Goal: Task Accomplishment & Management: Use online tool/utility

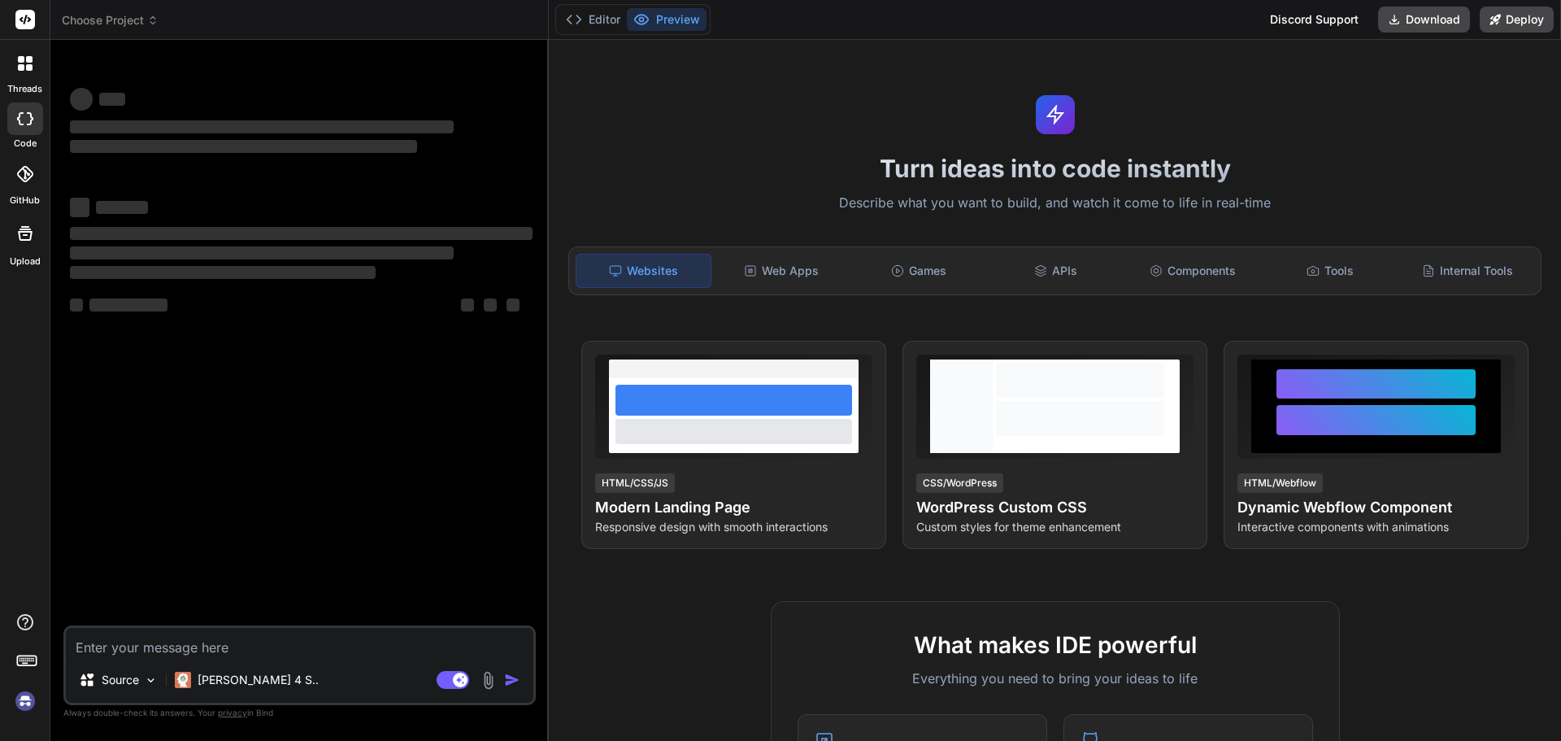
click at [152, 643] on textarea at bounding box center [299, 642] width 467 height 29
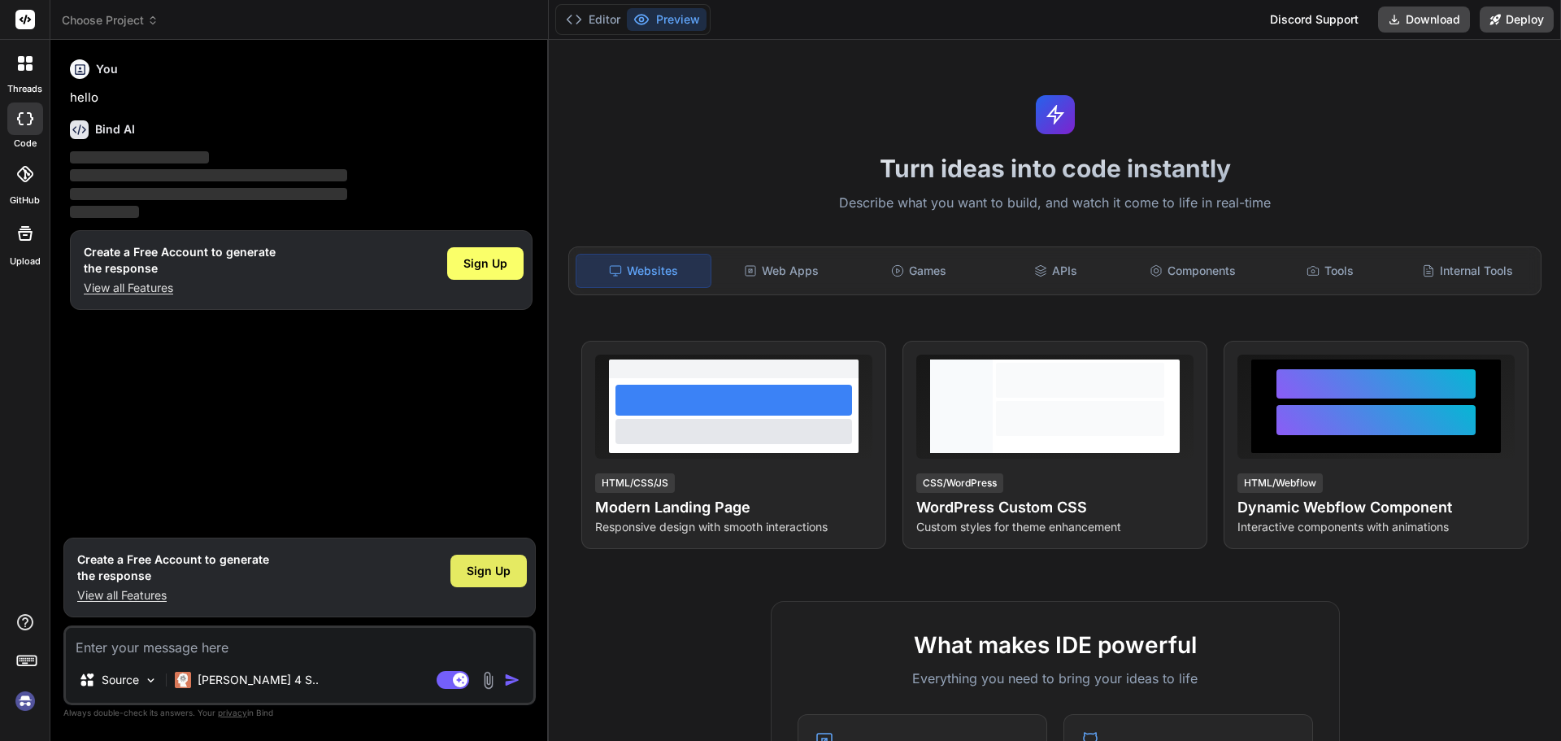
click at [519, 571] on div "Sign Up" at bounding box center [488, 570] width 76 height 33
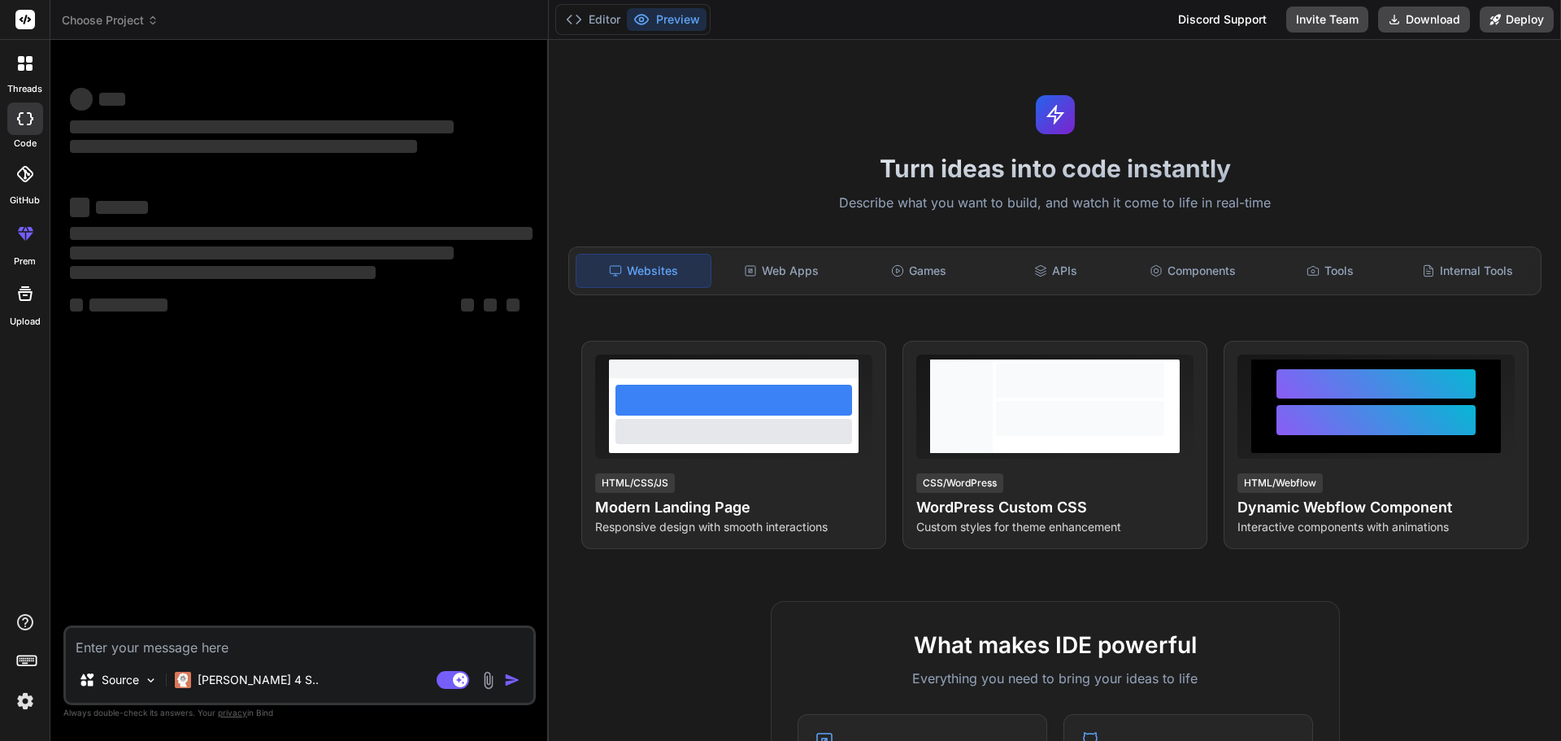
type textarea "x"
click at [174, 633] on textarea at bounding box center [299, 642] width 467 height 29
paste textarea "$('.grphical_btn').on('click', function () { table.destroy(); });"
type textarea "$('.grphical_btn').on('click', function () { table.destroy(); });"
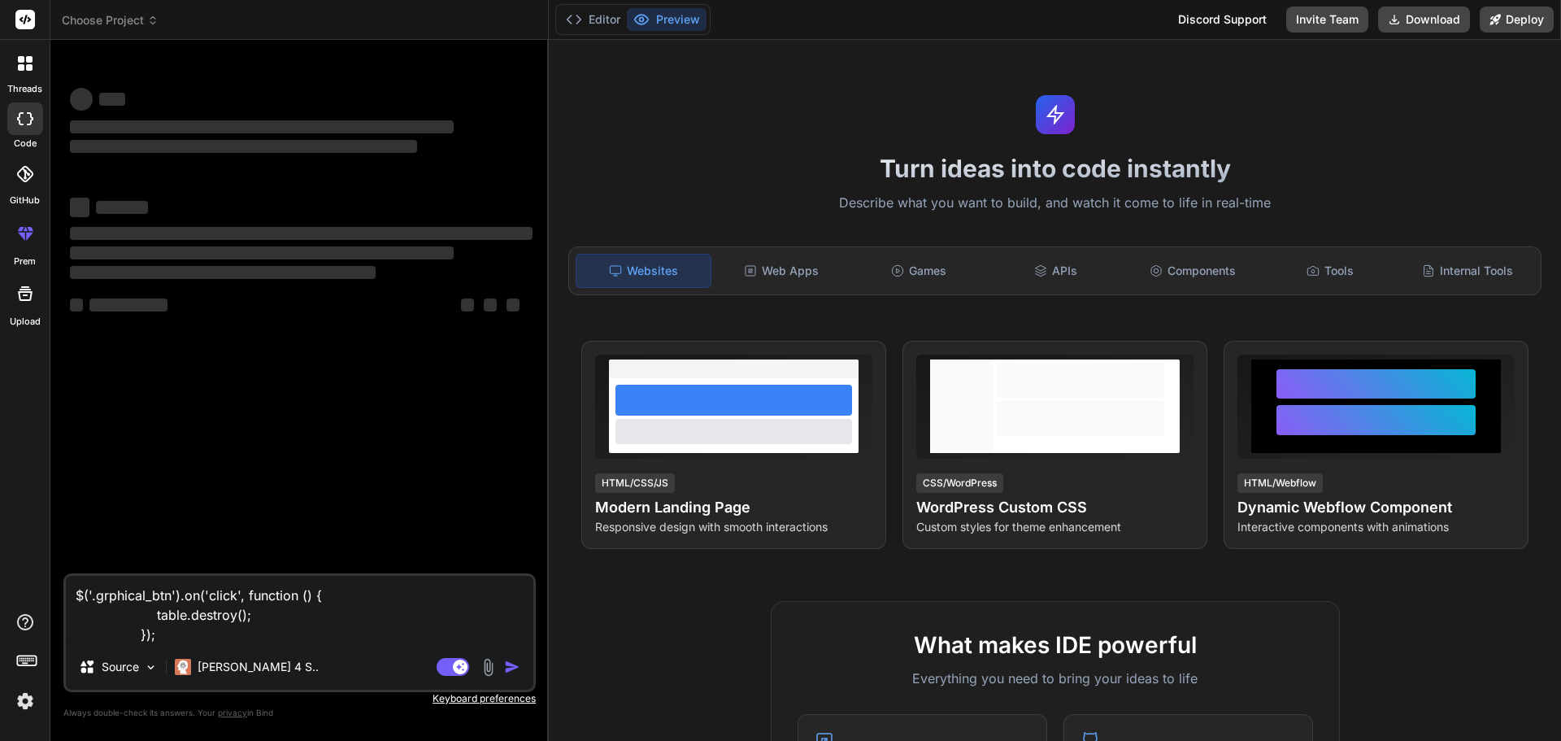
type textarea "x"
type textarea "$('.grphical_btn').on('click', function () { table.destroy(); });"
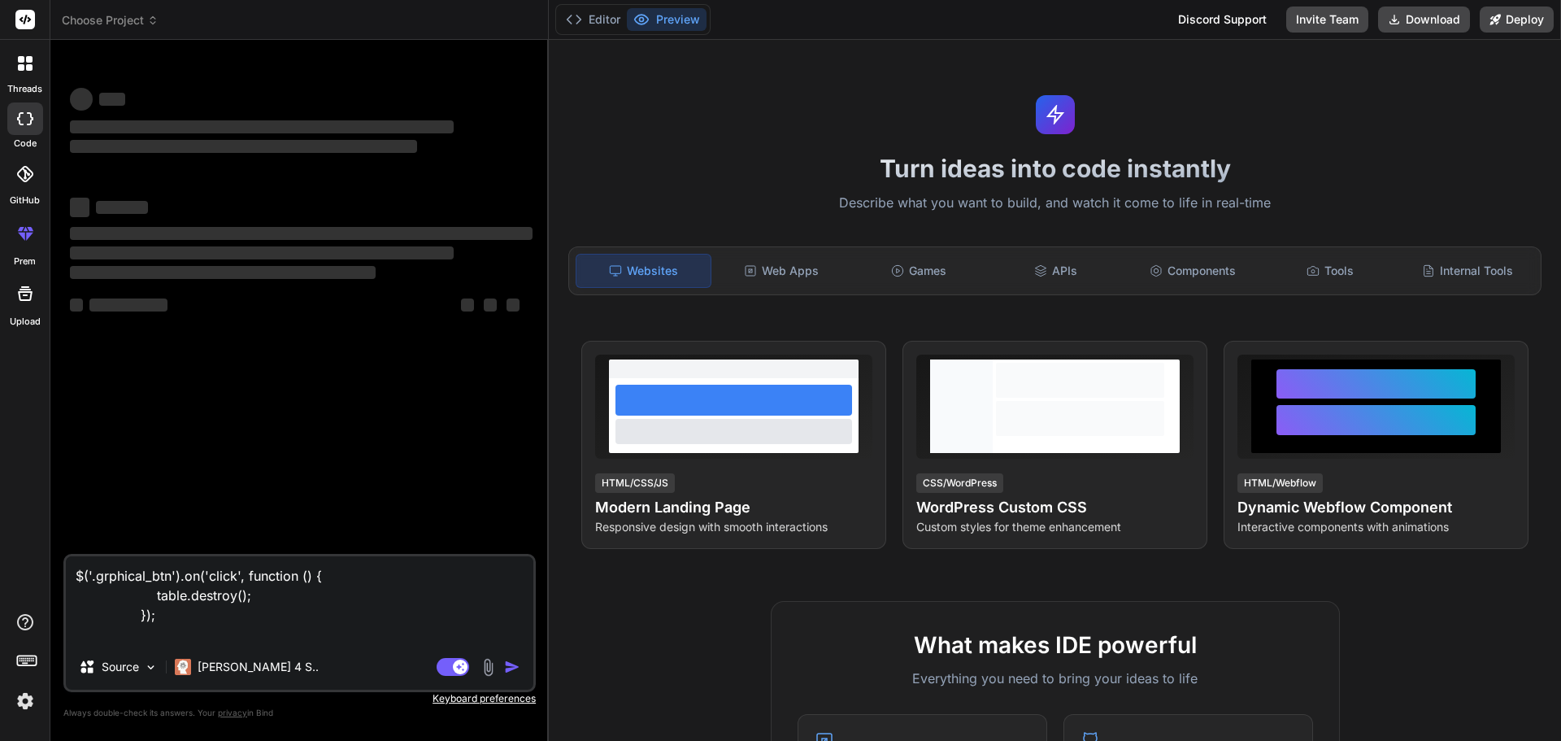
type textarea "x"
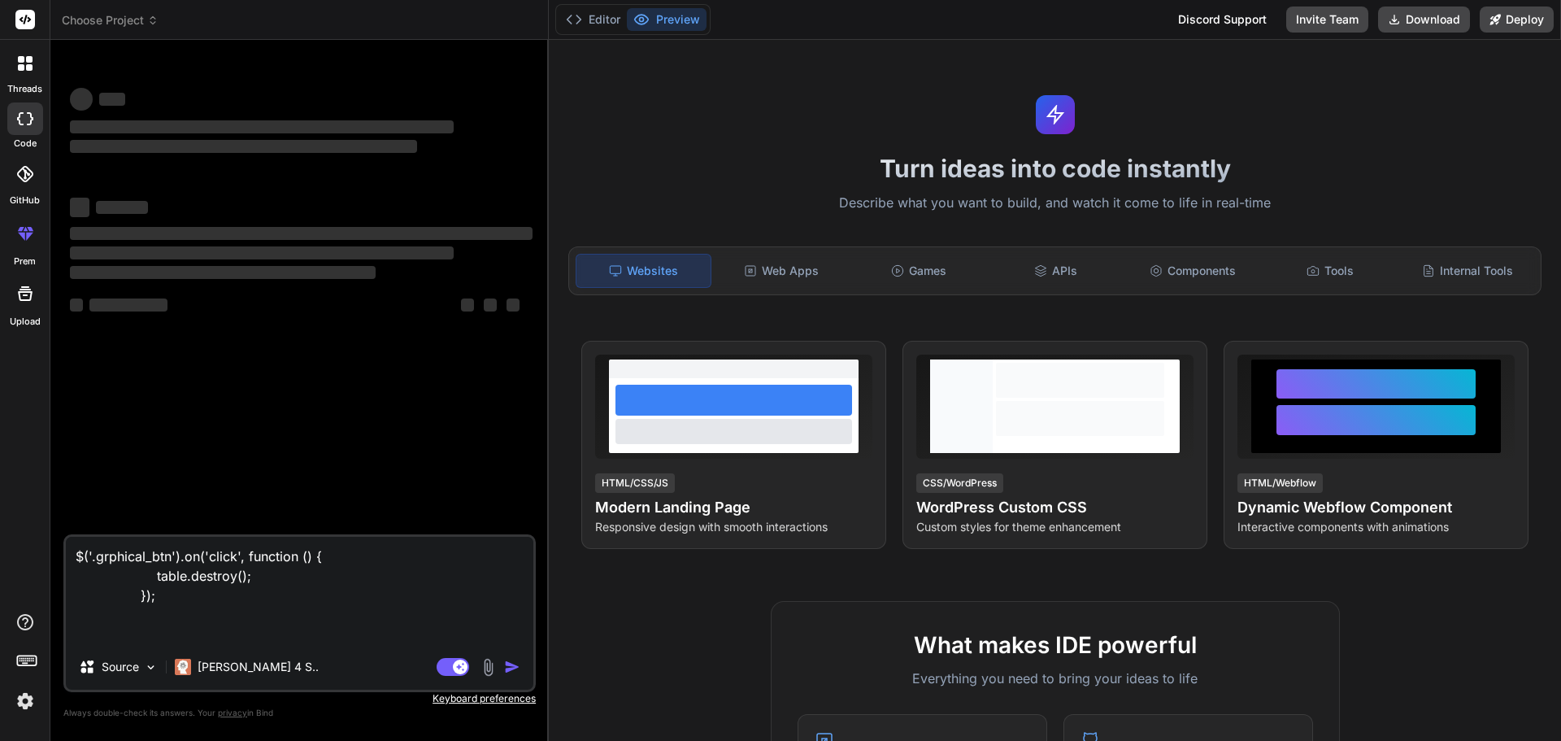
type textarea "$('.grphical_btn').on('click', function () { table.destroy(); }); w"
type textarea "x"
type textarea "$('.grphical_btn').on('click', function () { table.destroy(); }); wh"
type textarea "x"
type textarea "$('.grphical_btn').on('click', function () { table.destroy(); }); whe"
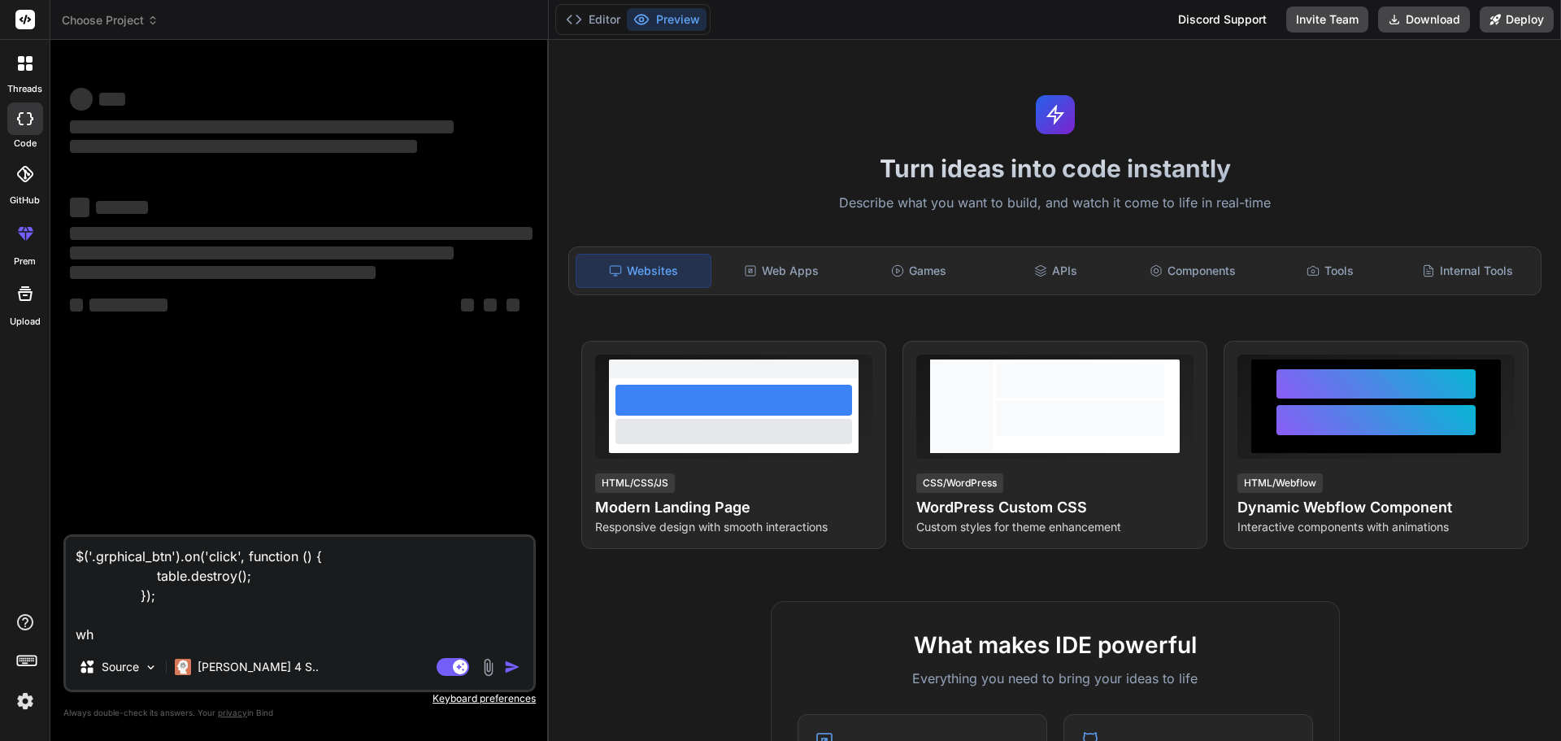
type textarea "x"
type textarea "$('.grphical_btn').on('click', function () { table.destroy(); }); when"
type textarea "x"
type textarea "$('.grphical_btn').on('click', function () { table.destroy(); }); when"
type textarea "x"
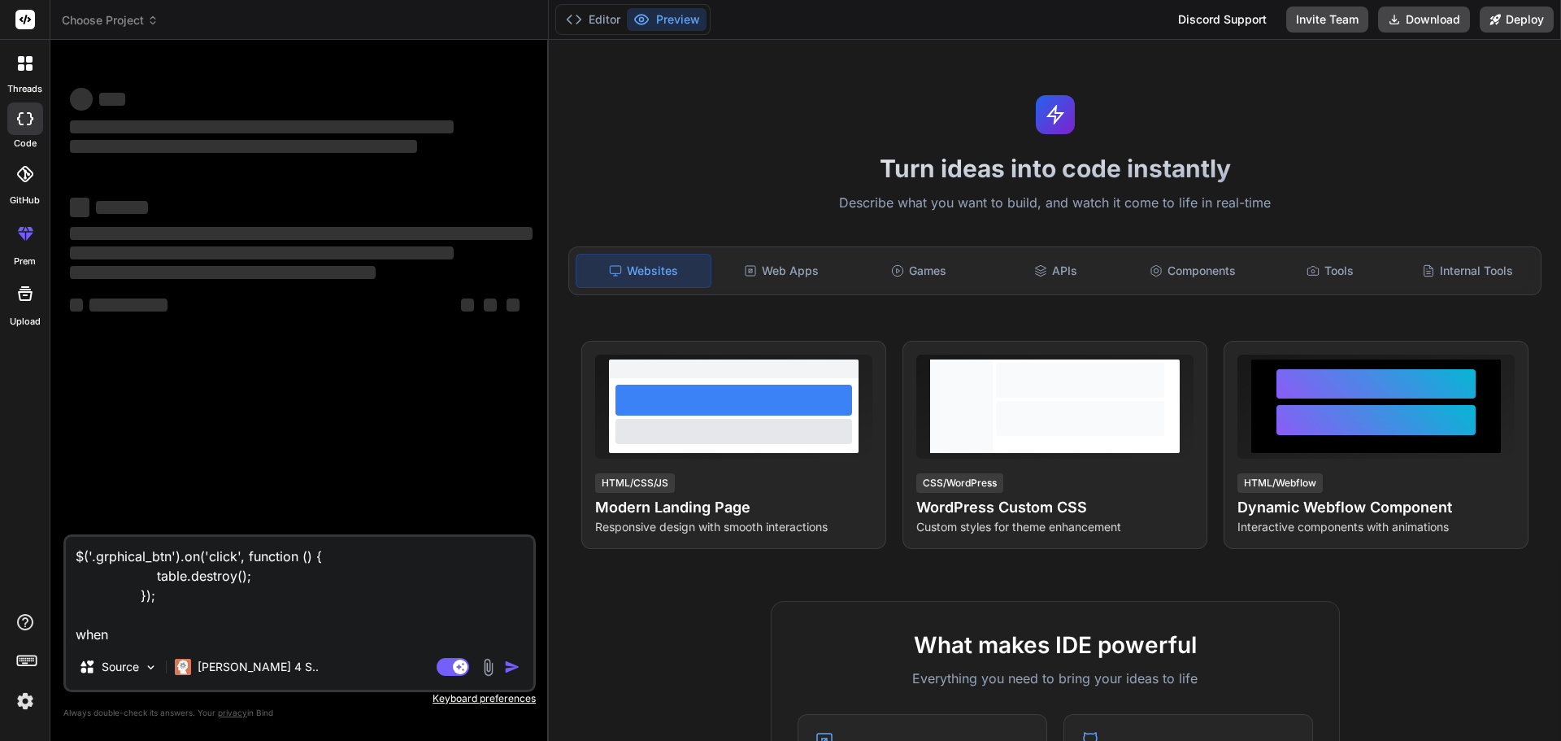
type textarea "$('.grphical_btn').on('click', function () { table.destroy(); }); when i"
type textarea "x"
type textarea "$('.grphical_btn').on('click', function () { table.destroy(); }); when ic"
type textarea "x"
type textarea "$('.grphical_btn').on('click', function () { table.destroy(); }); when ic"
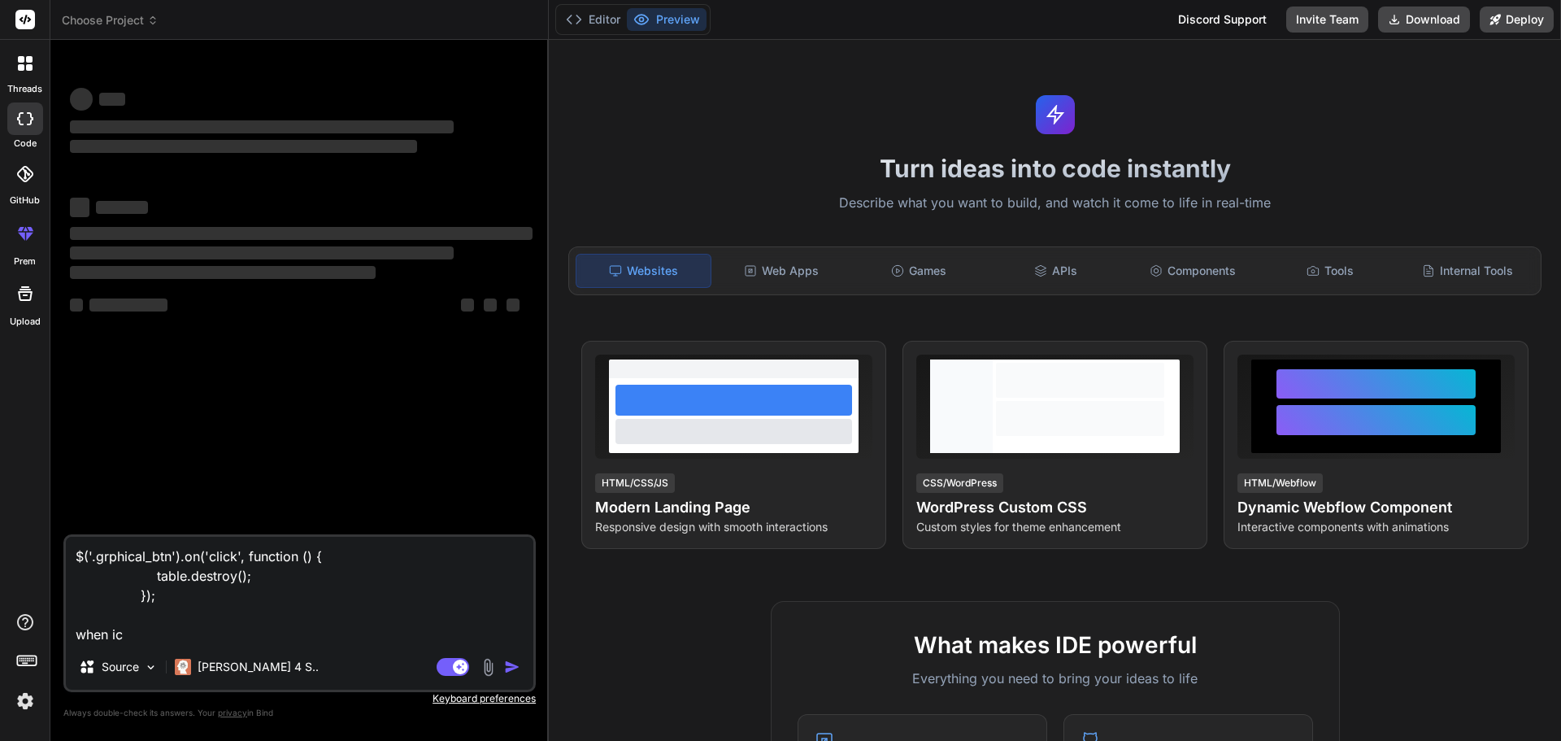
type textarea "x"
type textarea "$('.grphical_btn').on('click', function () { table.destroy(); }); when ic"
type textarea "x"
type textarea "$('.grphical_btn').on('click', function () { table.destroy(); }); when i"
type textarea "x"
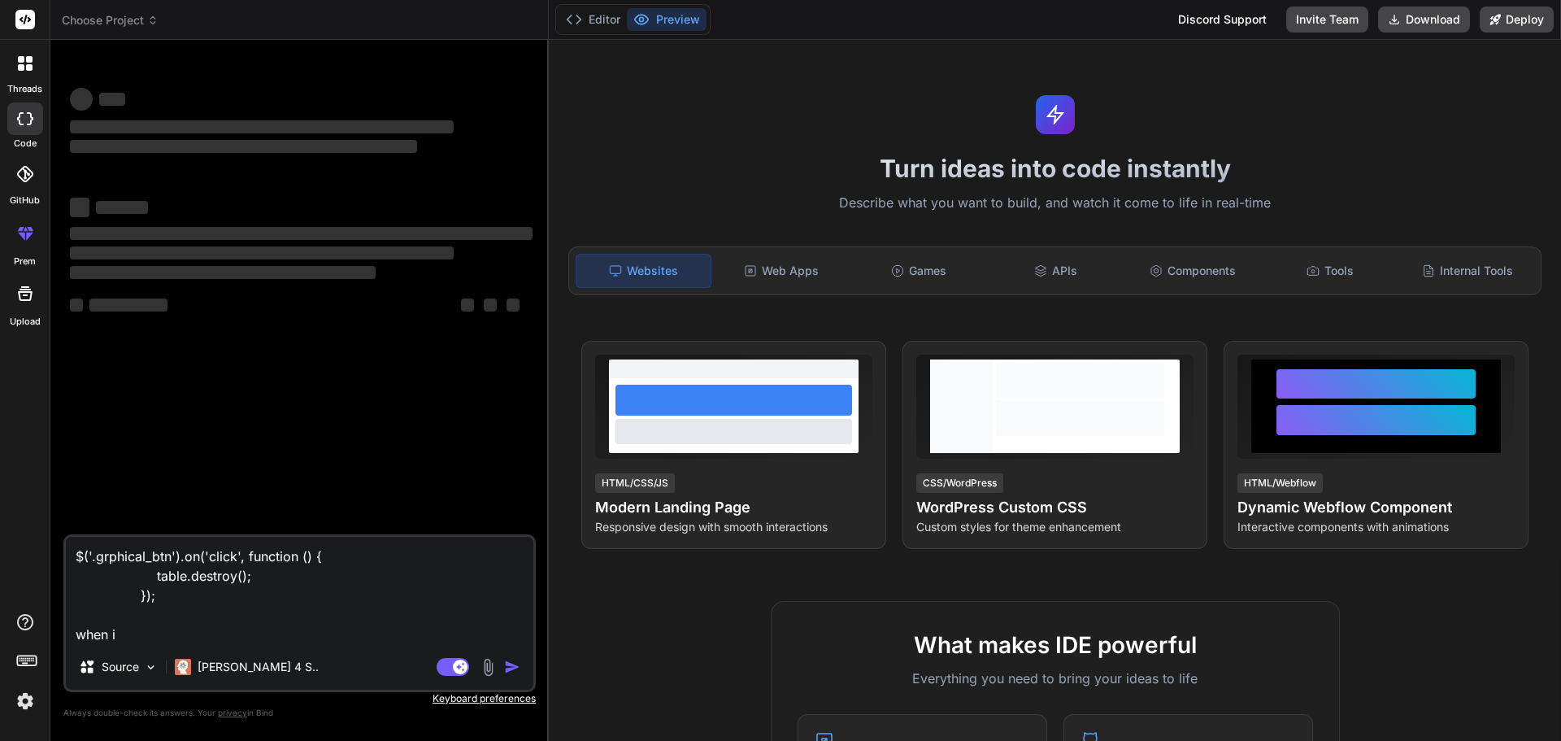
type textarea "$('.grphical_btn').on('click', function () { table.destroy(); }); when i"
type textarea "x"
type textarea "$('.grphical_btn').on('click', function () { table.destroy(); }); when i c"
type textarea "x"
type textarea "$('.grphical_btn').on('click', function () { table.destroy(); }); when i cl"
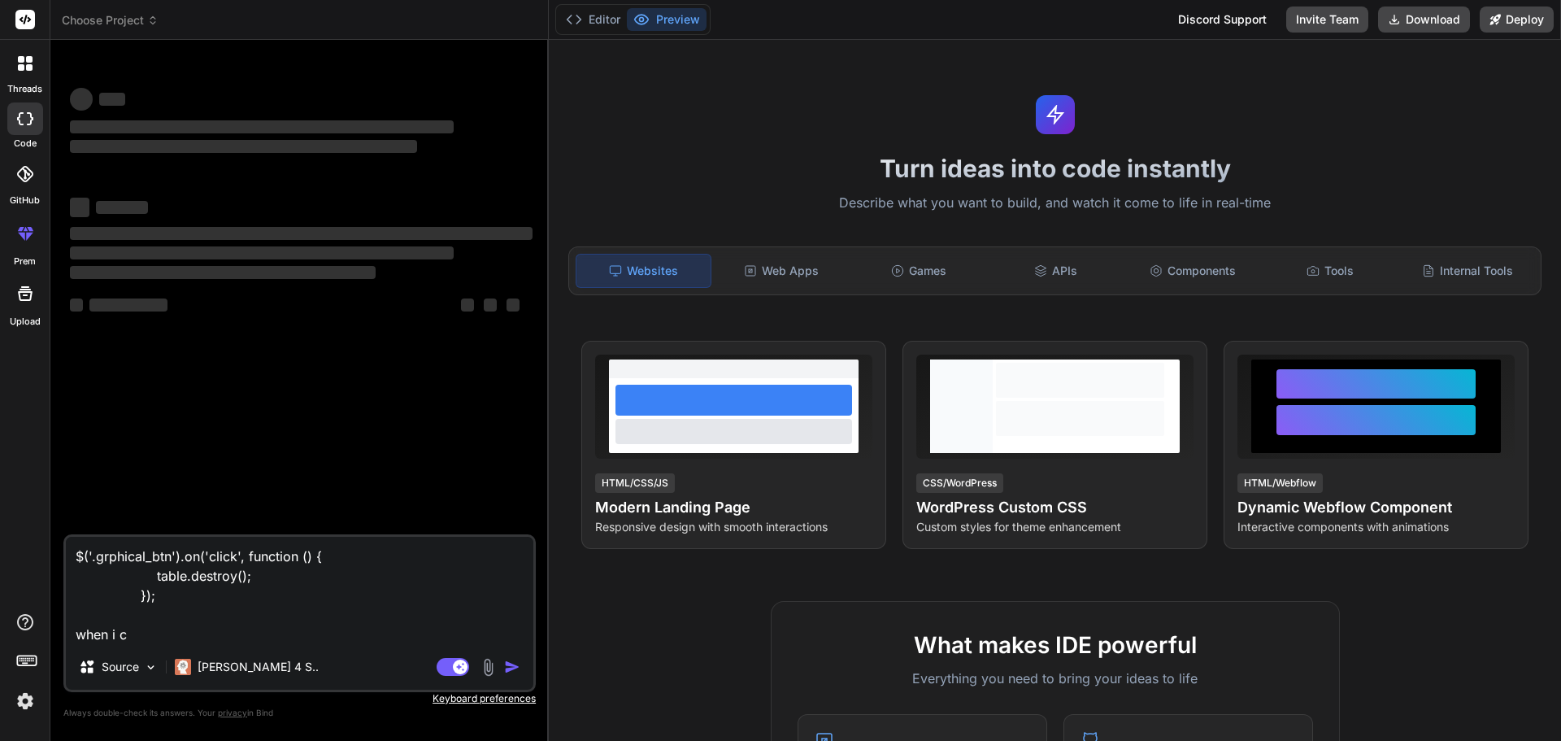
type textarea "x"
type textarea "$('.grphical_btn').on('click', function () { table.destroy(); }); when i cli"
type textarea "x"
type textarea "$('.grphical_btn').on('click', function () { table.destroy(); }); when i clic"
type textarea "x"
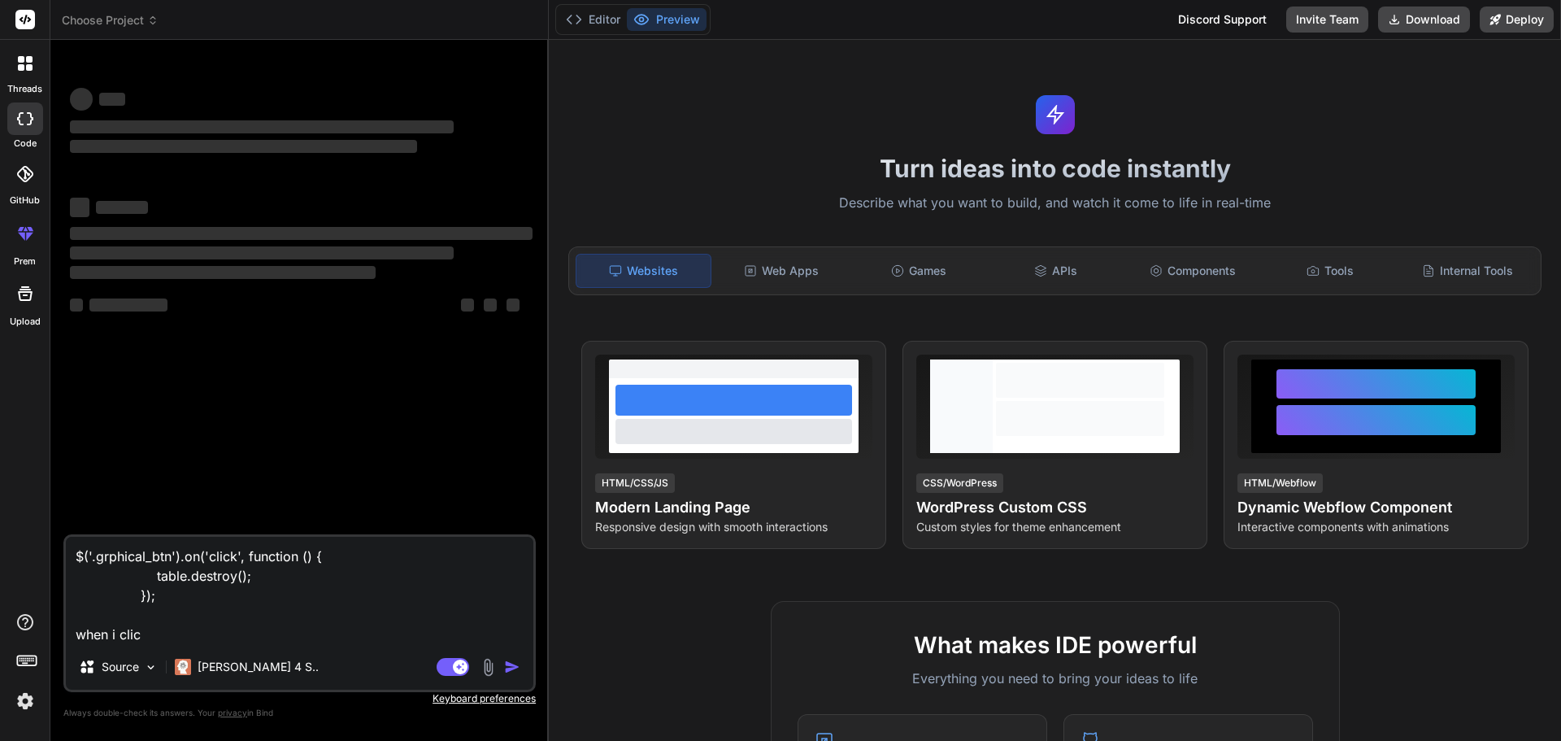
type textarea "$('.grphical_btn').on('click', function () { table.destroy(); }); when i click"
type textarea "x"
type textarea "$('.grphical_btn').on('click', function () { table.destroy(); }); when i click"
type textarea "x"
type textarea "$('.grphical_btn').on('click', function () { table.destroy(); }); when i click o"
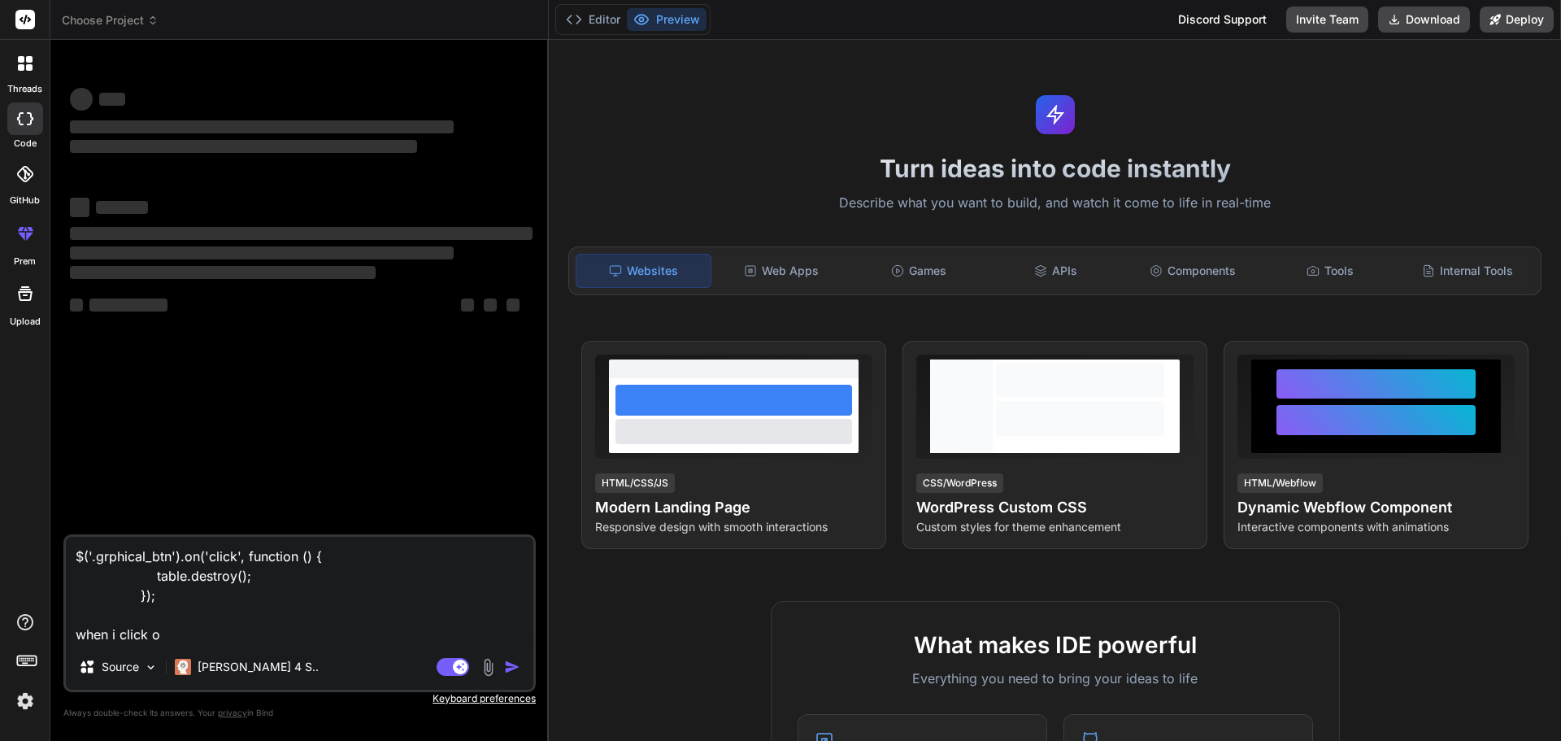
type textarea "x"
type textarea "$('.grphical_btn').on('click', function () { table.destroy(); }); when i click …"
type textarea "x"
type textarea "$('.grphical_btn').on('click', function () { table.destroy(); }); when i click …"
type textarea "x"
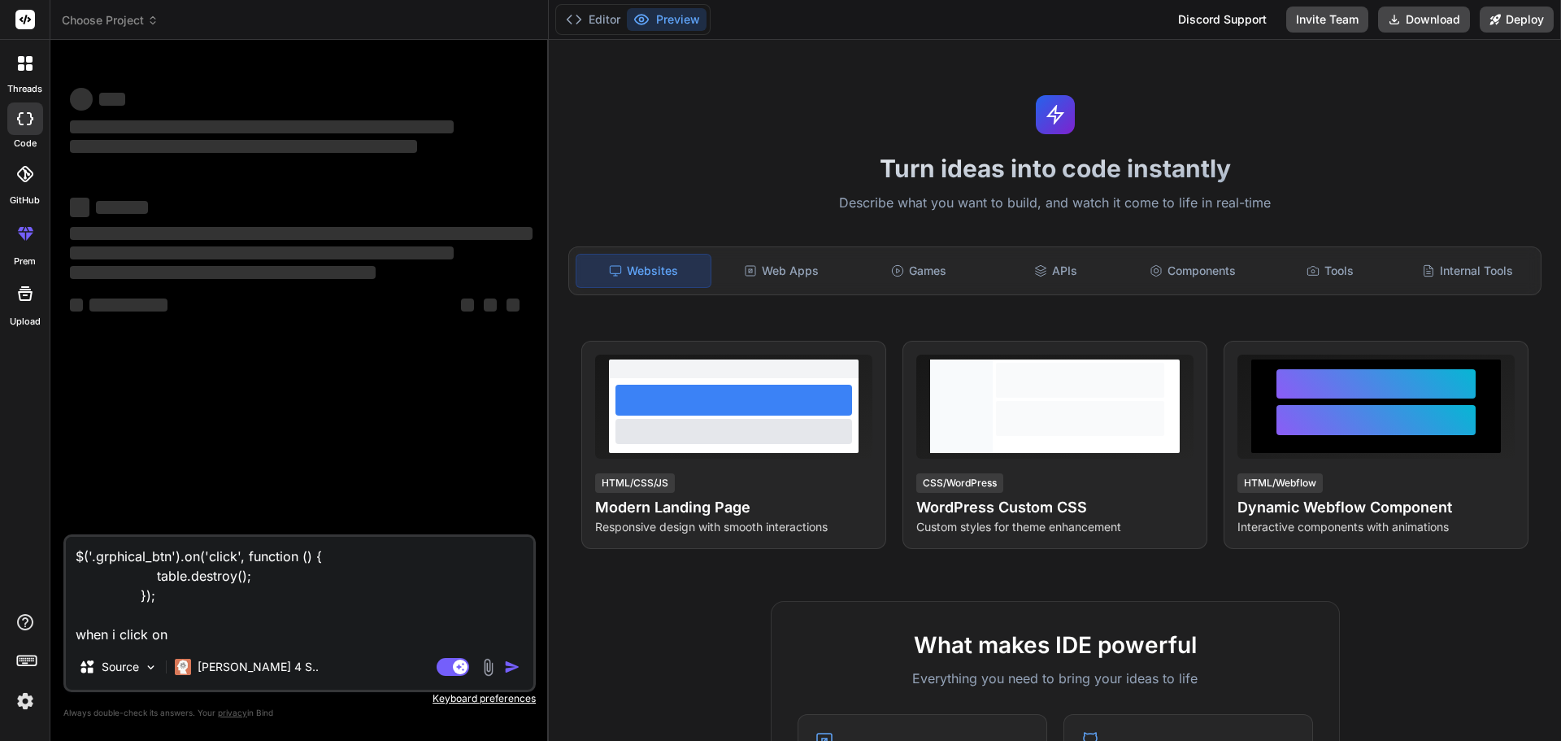
type textarea "$('.grphical_btn').on('click', function () { table.destroy(); }); when i click …"
type textarea "x"
type textarea "$('.grphical_btn').on('click', function () { table.destroy(); }); when i click …"
type textarea "x"
type textarea "$('.grphical_btn').on('click', function () { table.destroy(); }); when i click …"
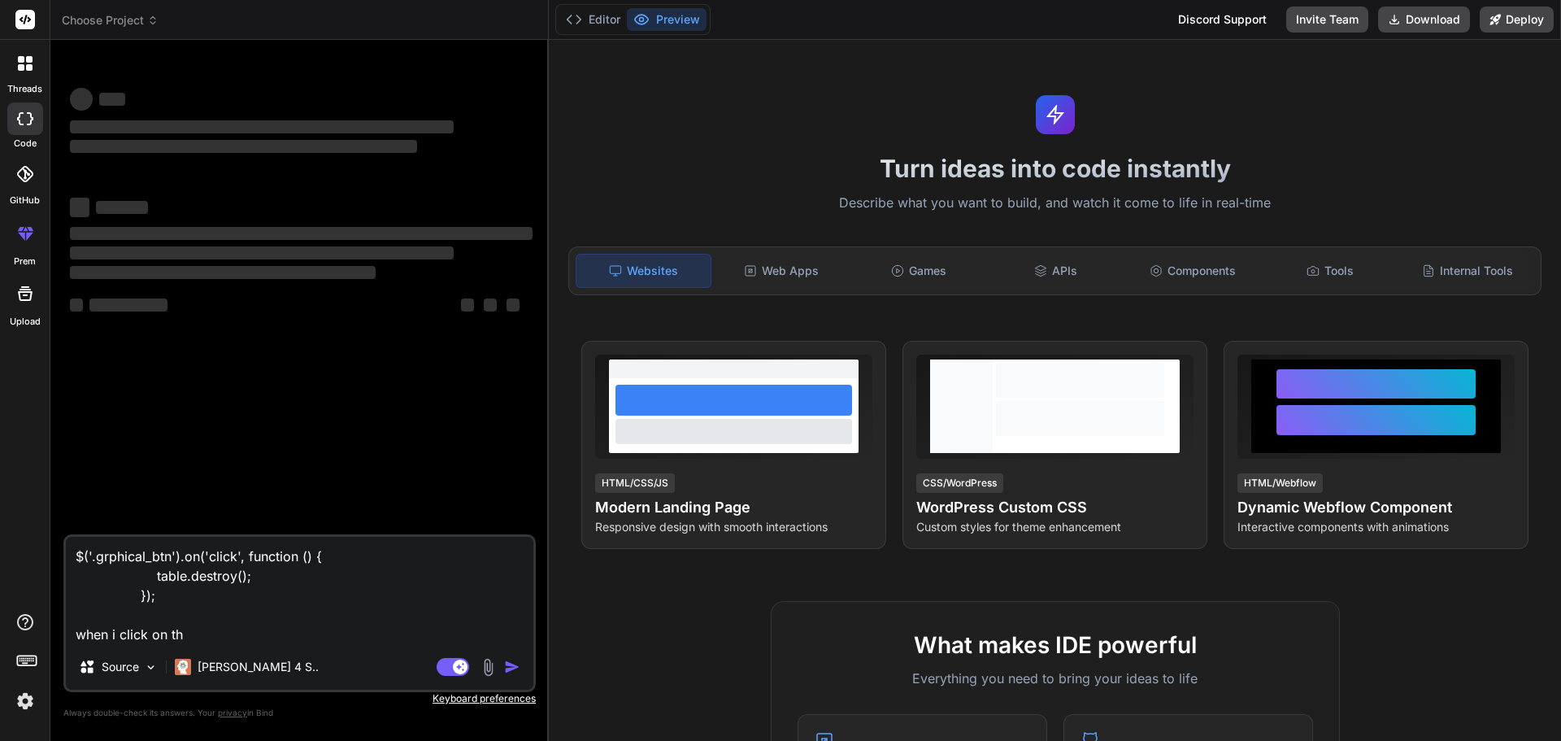
type textarea "x"
type textarea "$('.grphical_btn').on('click', function () { table.destroy(); }); when i click …"
type textarea "x"
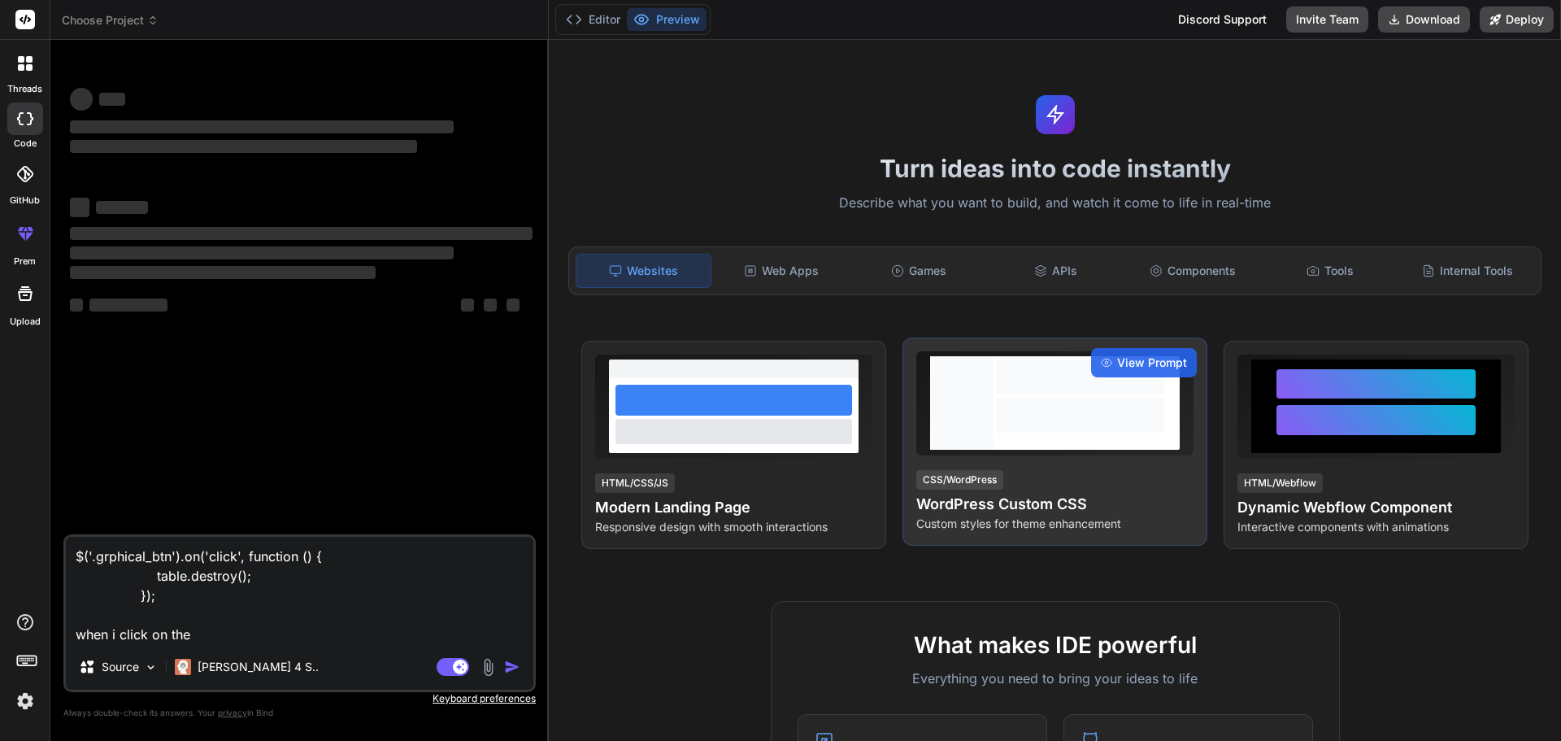
paste textarea "Graphical view"
type textarea "$('.grphical_btn').on('click', function () { table.destroy(); }); when i click …"
type textarea "x"
type textarea "$('.grphical_btn').on('click', function () { table.destroy(); }); when i click …"
type textarea "x"
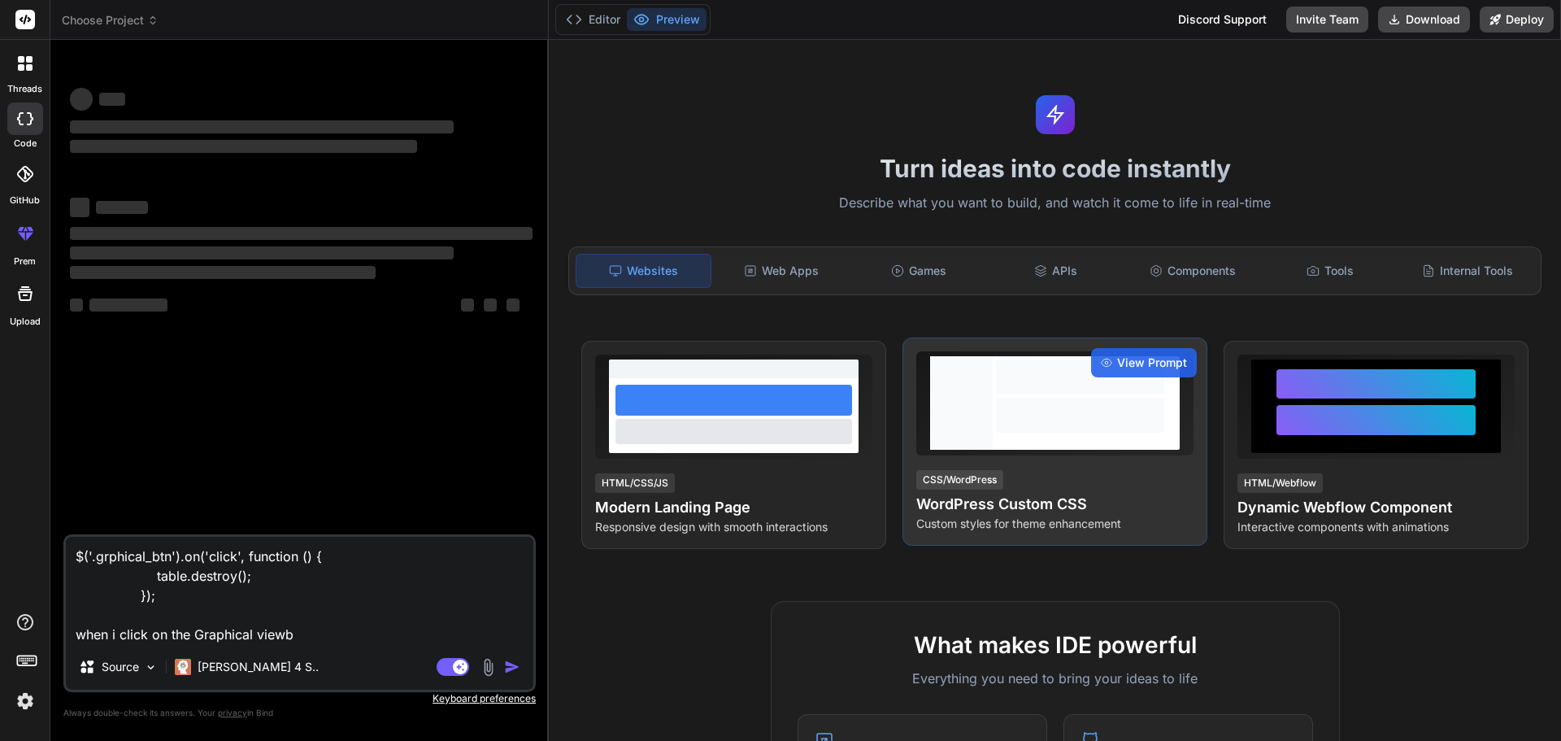
type textarea "$('.grphical_btn').on('click', function () { table.destroy(); }); when i click …"
type textarea "x"
type textarea "$('.grphical_btn').on('click', function () { table.destroy(); }); when i click …"
type textarea "x"
type textarea "$('.grphical_btn').on('click', function () { table.destroy(); }); when i click …"
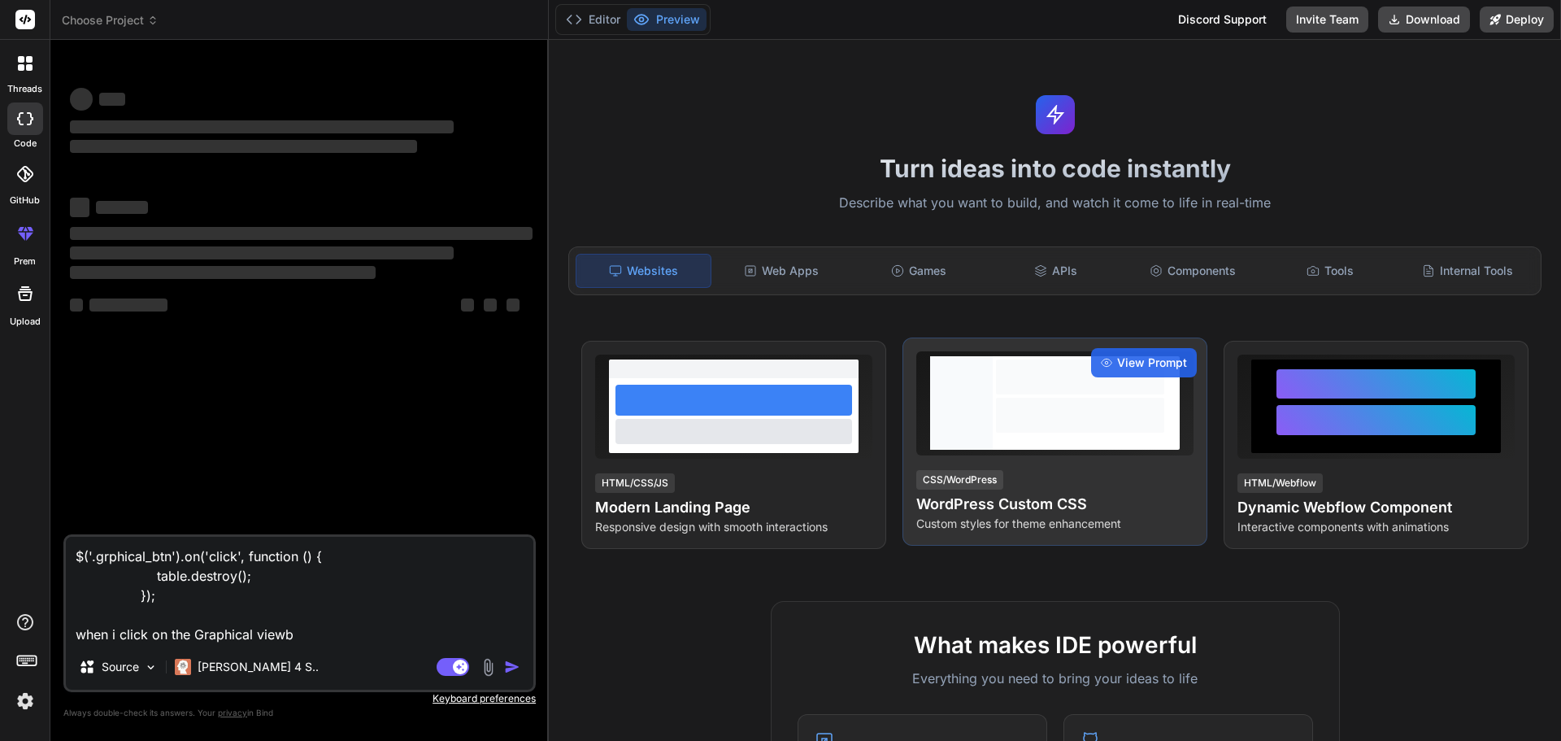
type textarea "x"
type textarea "$('.grphical_btn').on('click', function () { table.destroy(); }); when i click …"
type textarea "x"
type textarea "$('.grphical_btn').on('click', function () { table.destroy(); }); when i click …"
type textarea "x"
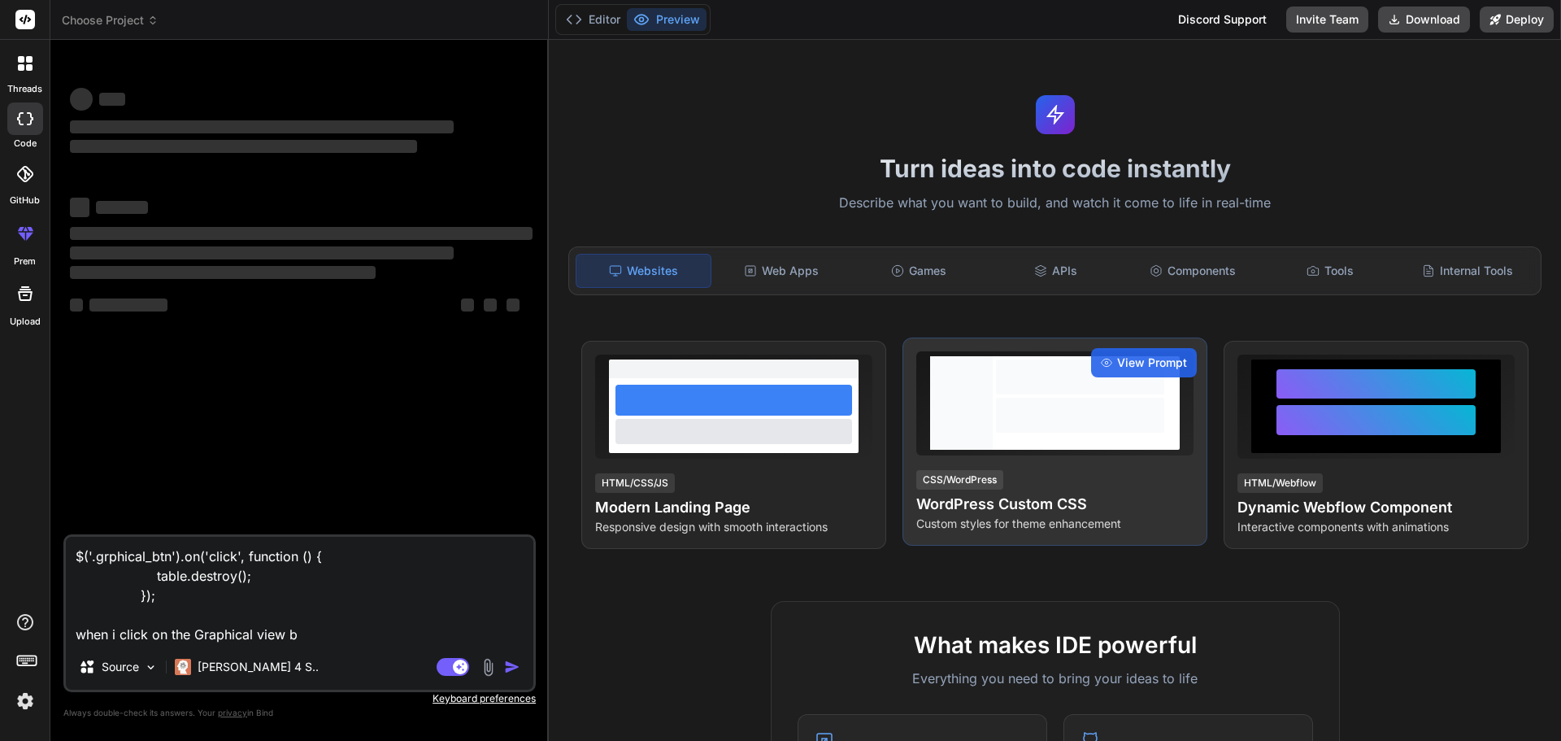
type textarea "$('.grphical_btn').on('click', function () { table.destroy(); }); when i click …"
type textarea "x"
type textarea "$('.grphical_btn').on('click', function () { table.destroy(); }); when i click …"
type textarea "x"
type textarea "$('.grphical_btn').on('click', function () { table.destroy(); }); when i click …"
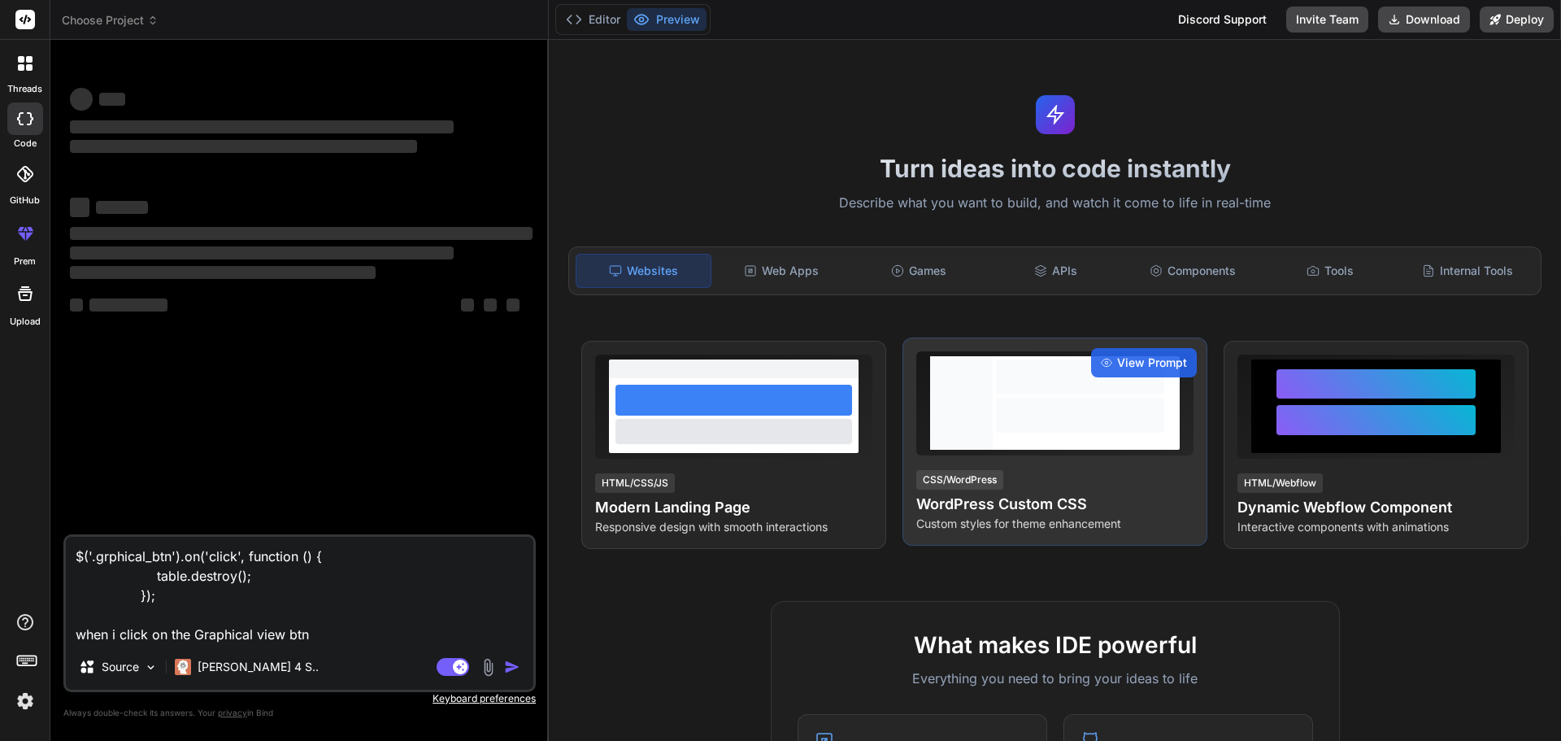
type textarea "x"
type textarea "$('.grphical_btn').on('click', function () { table.destroy(); }); when i click …"
type textarea "x"
type textarea "$('.grphical_btn').on('click', function () { table.destroy(); }); when i click …"
type textarea "x"
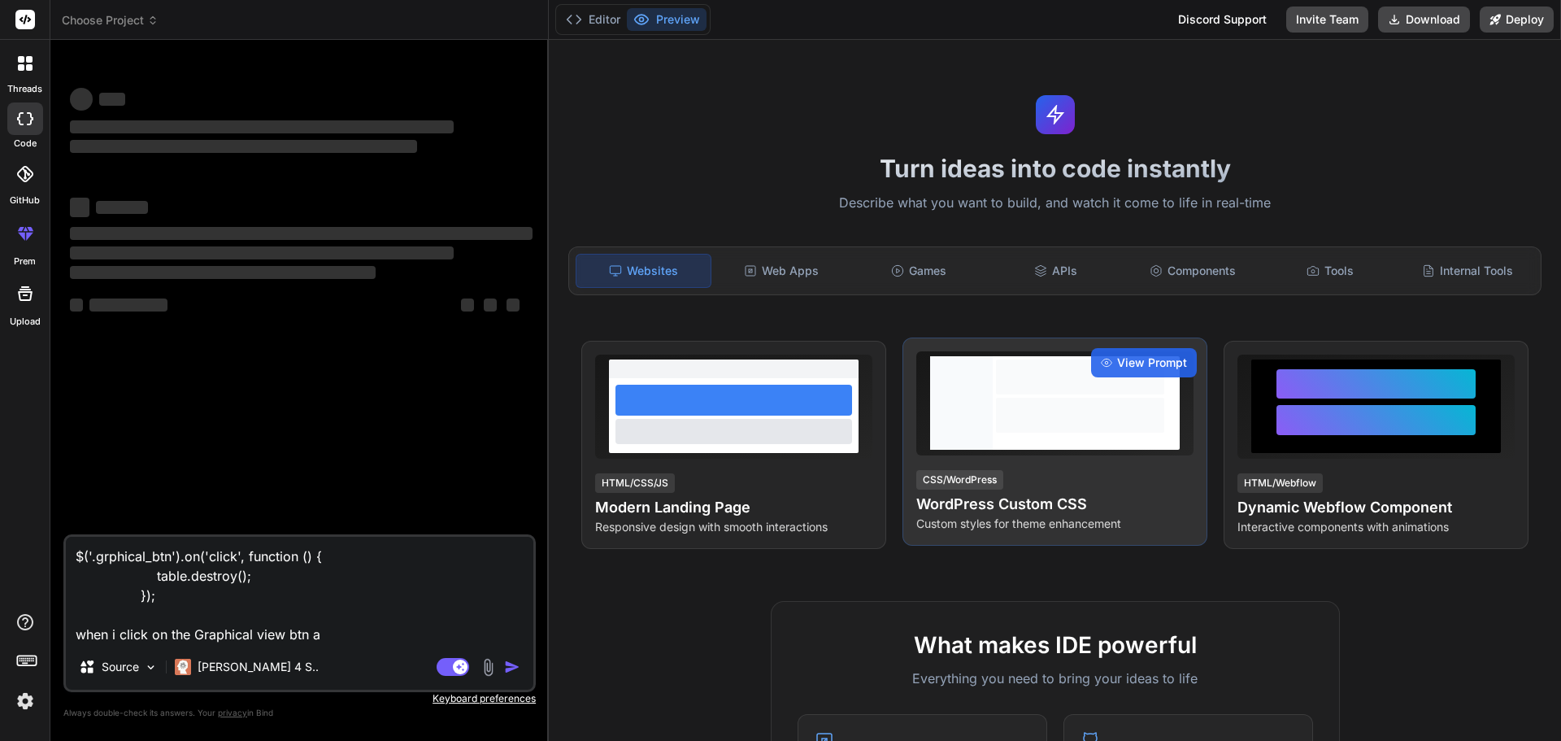
type textarea "$('.grphical_btn').on('click', function () { table.destroy(); }); when i click …"
type textarea "x"
type textarea "$('.grphical_btn').on('click', function () { table.destroy(); }); when i click …"
type textarea "x"
type textarea "$('.grphical_btn').on('click', function () { table.destroy(); }); when i click …"
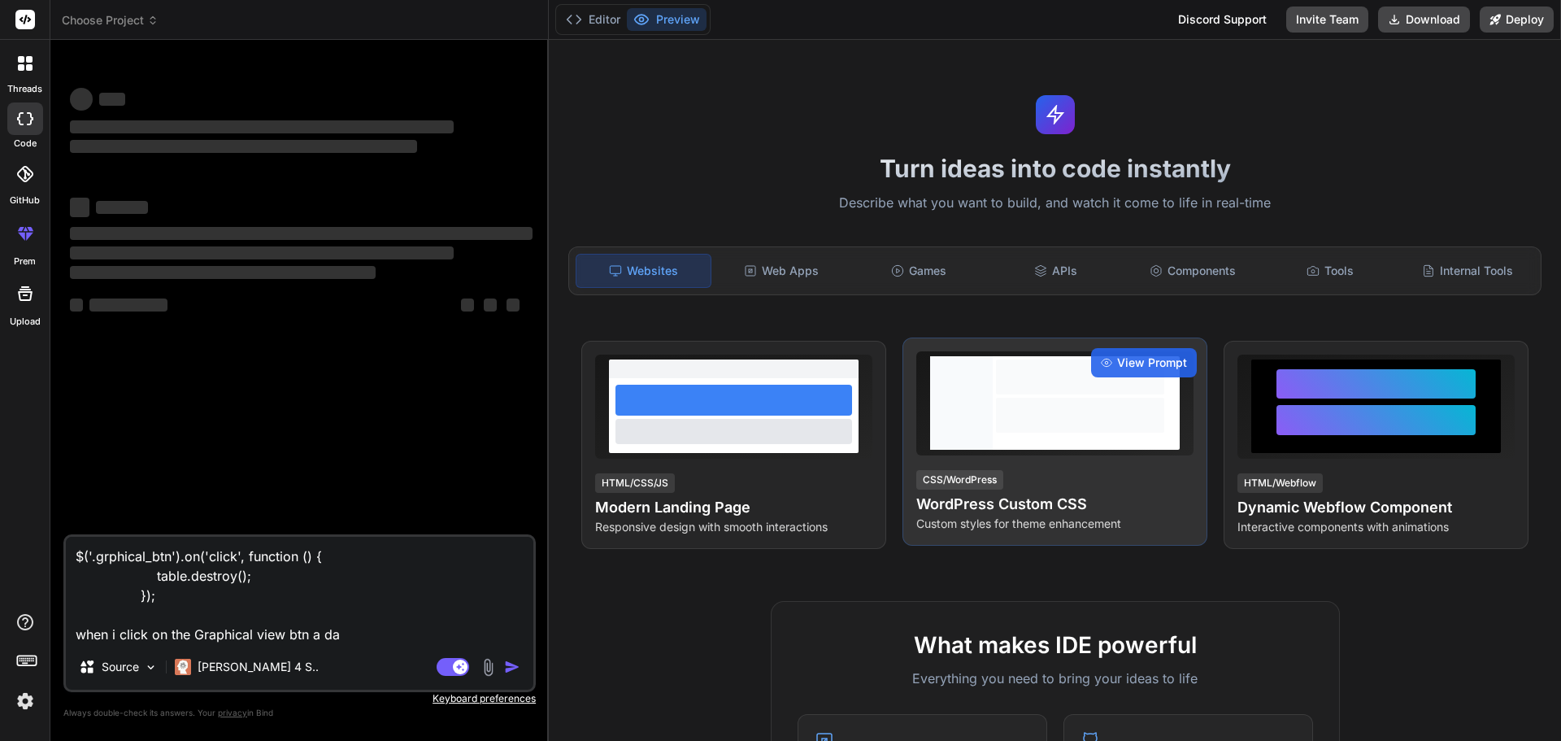
type textarea "x"
type textarea "$('.grphical_btn').on('click', function () { table.destroy(); }); when i click …"
type textarea "x"
type textarea "$('.grphical_btn').on('click', function () { table.destroy(); }); when i click …"
type textarea "x"
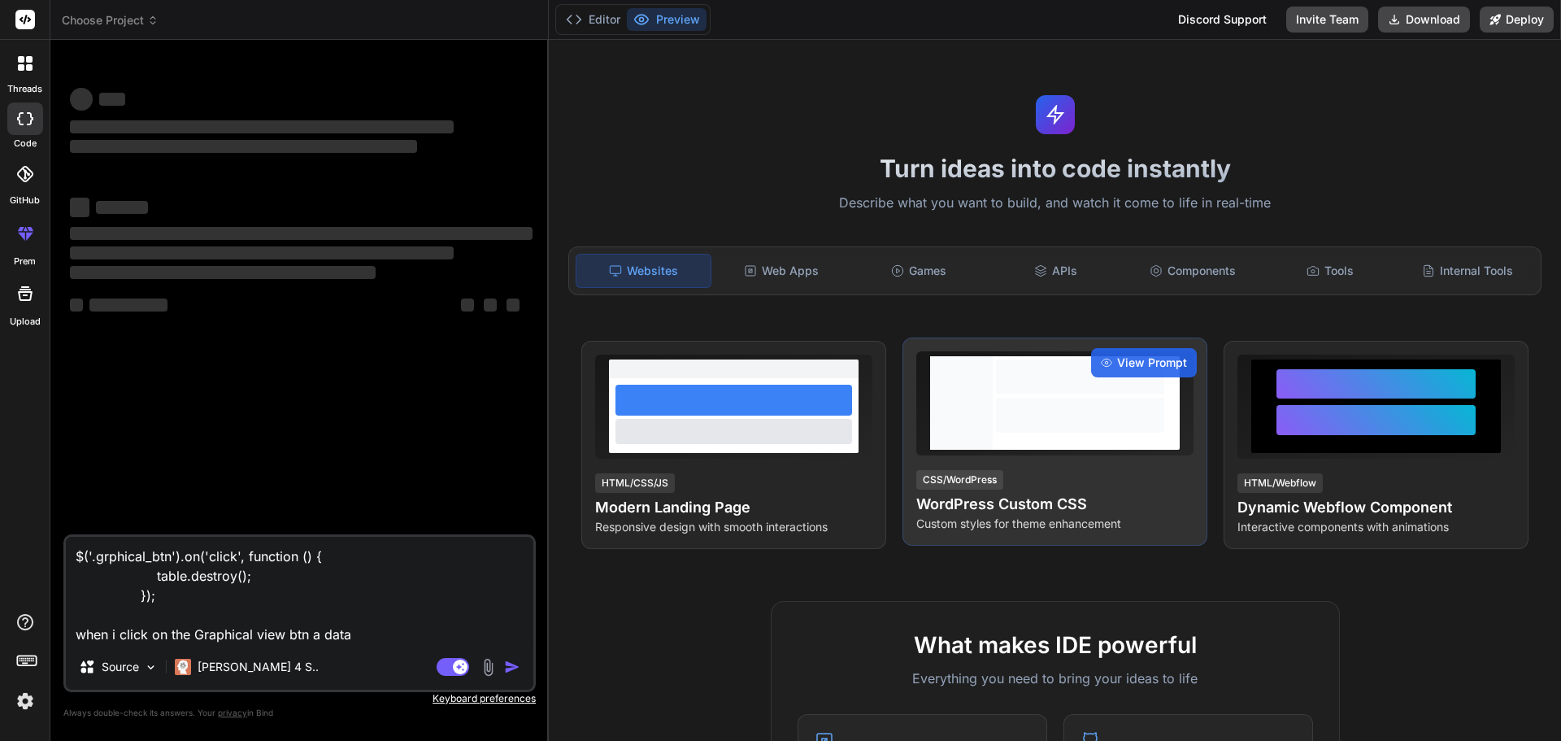
type textarea "$('.grphical_btn').on('click', function () { table.destroy(); }); when i click …"
type textarea "x"
type textarea "$('.grphical_btn').on('click', function () { table.destroy(); }); when i click …"
type textarea "x"
type textarea "$('.grphical_btn').on('click', function () { table.destroy(); }); when i click …"
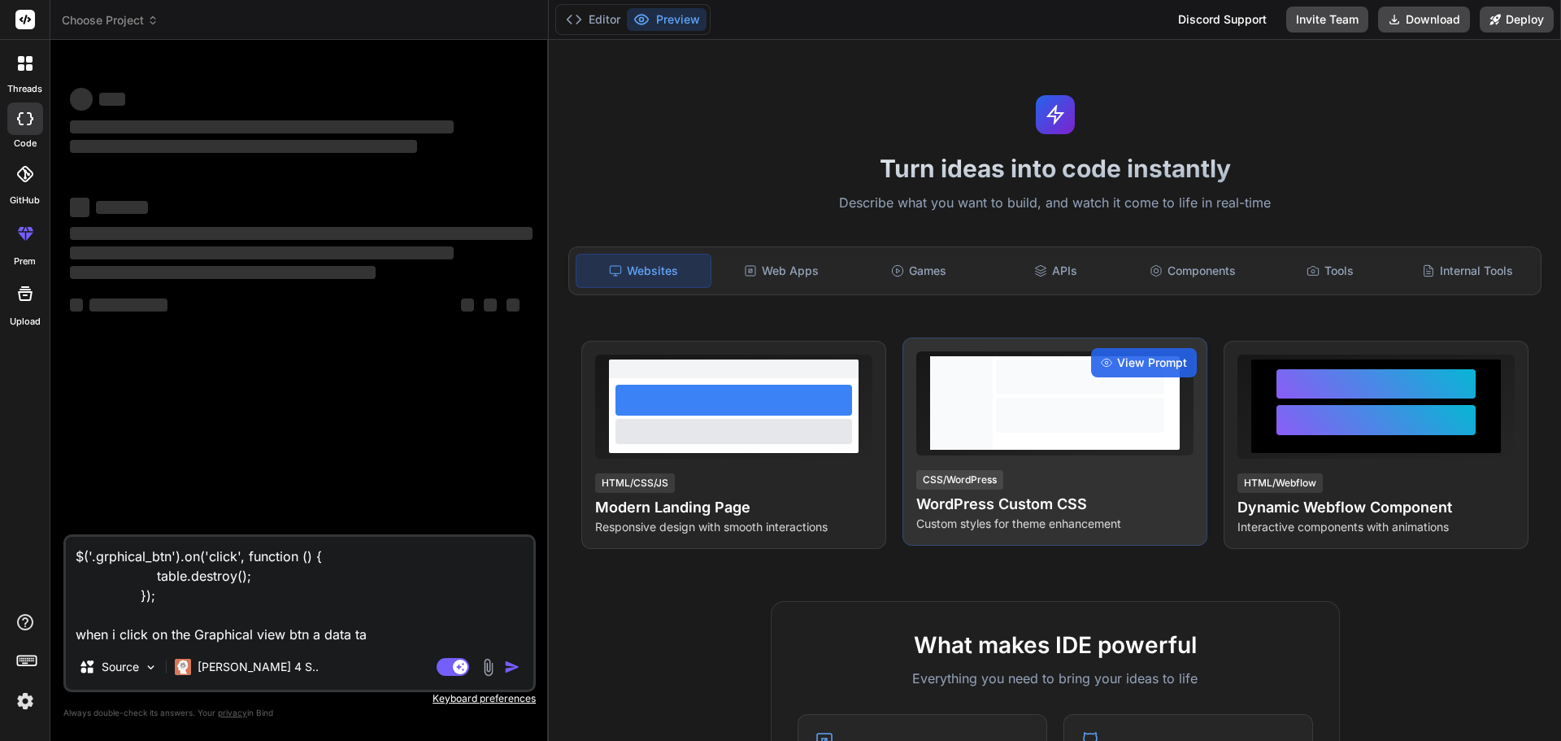
type textarea "x"
type textarea "$('.grphical_btn').on('click', function () { table.destroy(); }); when i click …"
type textarea "x"
type textarea "$('.grphical_btn').on('click', function () { table.destroy(); }); when i click …"
type textarea "x"
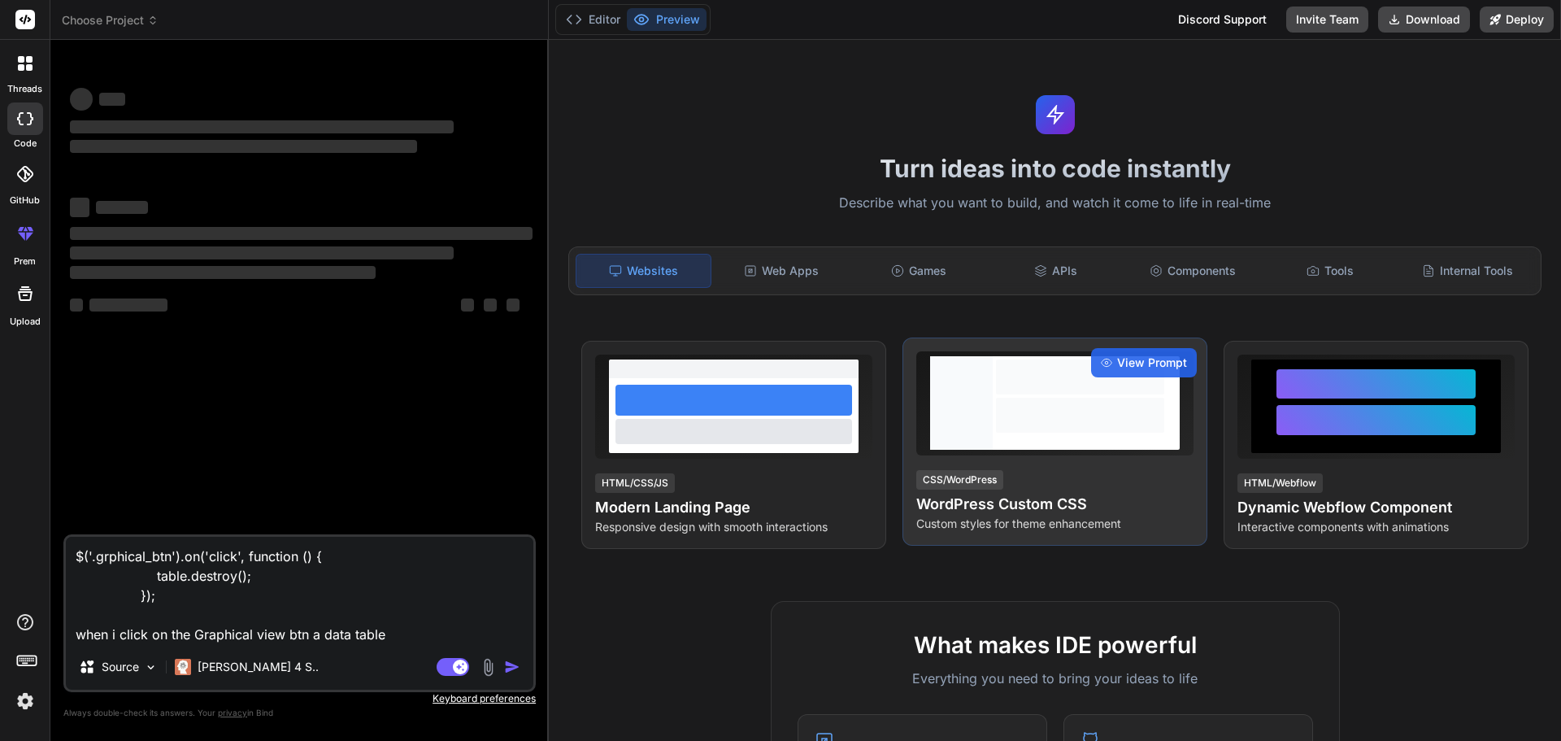
type textarea "$('.grphical_btn').on('click', function () { table.destroy(); }); when i click …"
type textarea "x"
type textarea "$('.grphical_btn').on('click', function () { table.destroy(); }); when i click …"
type textarea "x"
type textarea "$('.grphical_btn').on('click', function () { table.destroy(); }); when i click …"
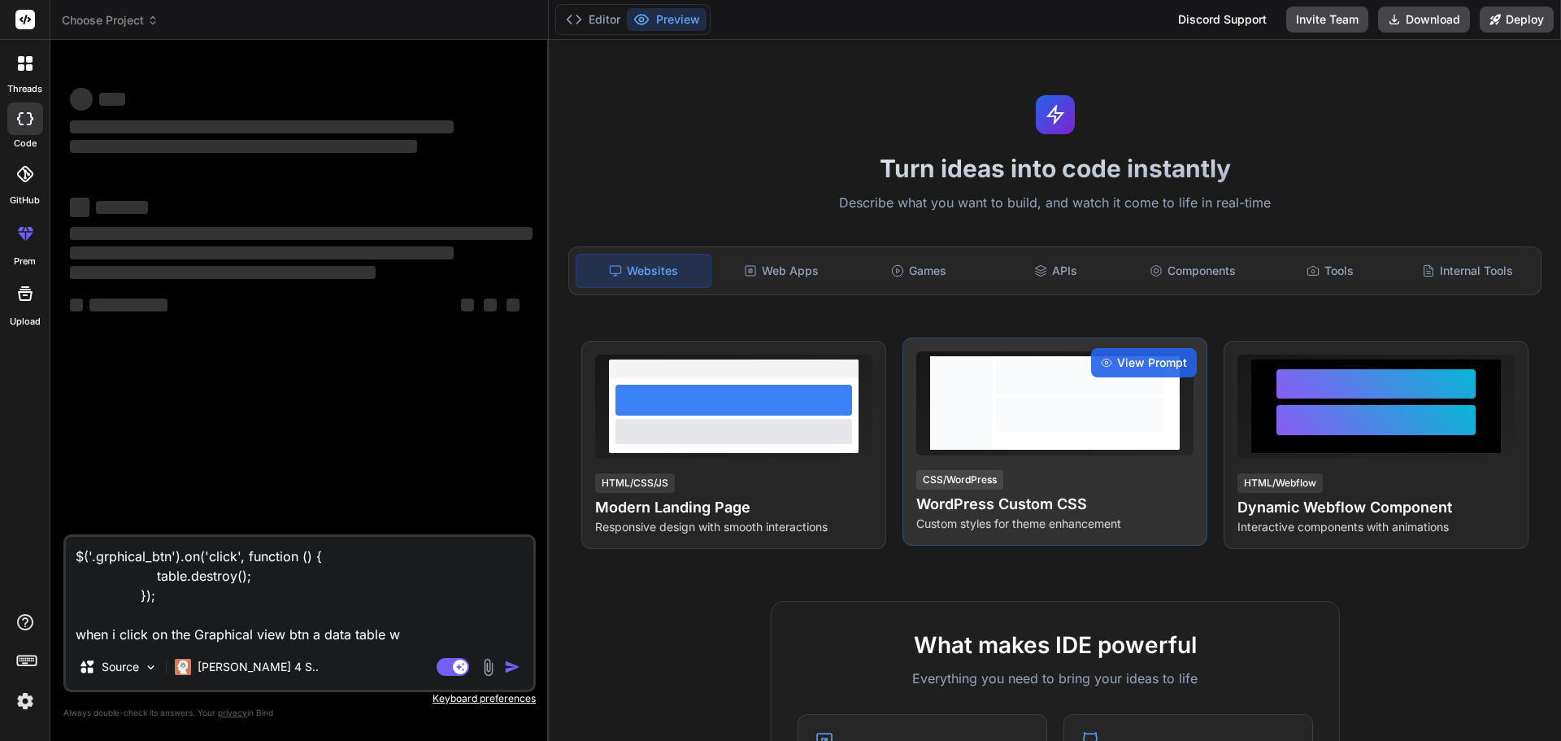
type textarea "x"
type textarea "$('.grphical_btn').on('click', function () { table.destroy(); }); when i click …"
type textarea "x"
type textarea "$('.grphical_btn').on('click', function () { table.destroy(); }); when i click …"
type textarea "x"
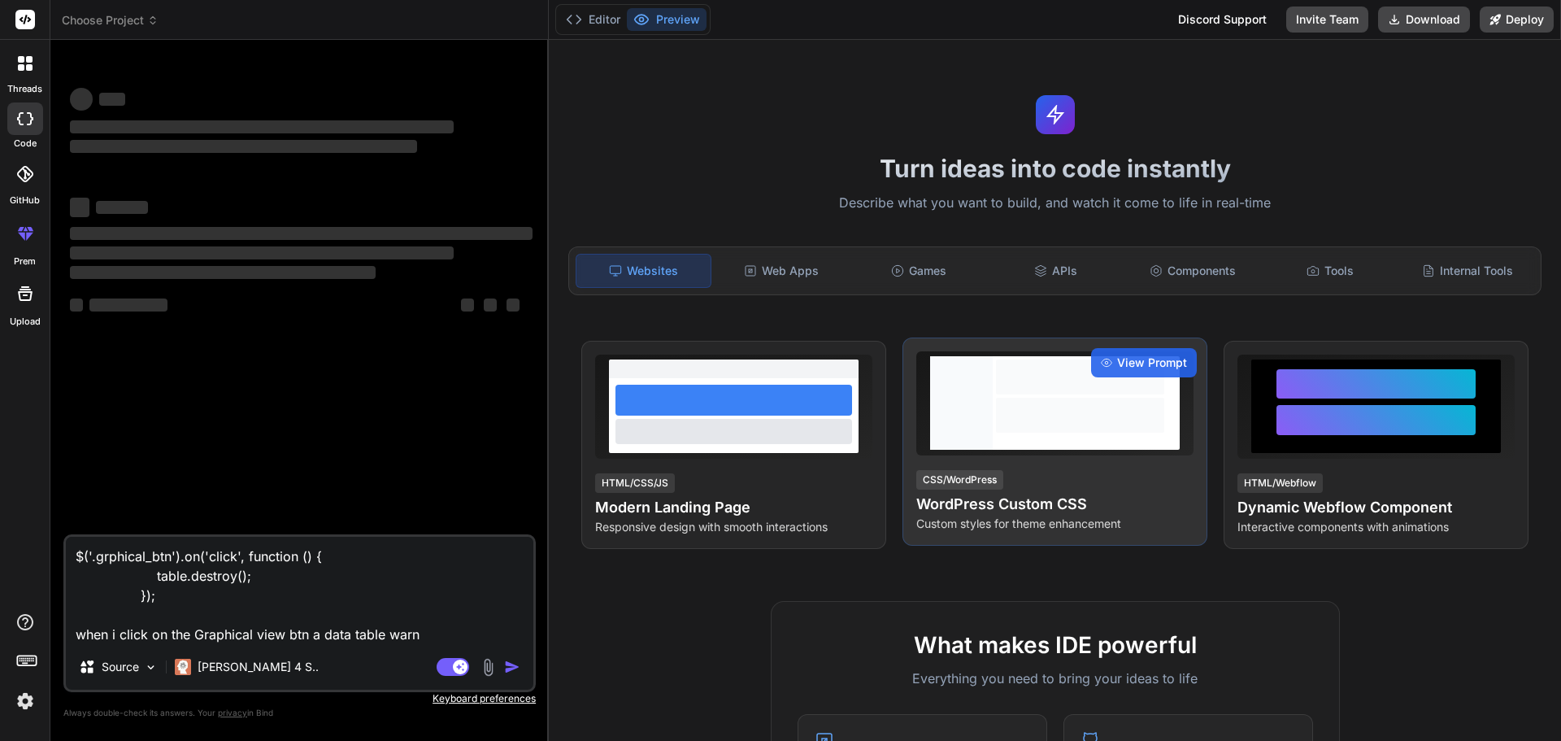
type textarea "$('.grphical_btn').on('click', function () { table.destroy(); }); when i click …"
type textarea "x"
type textarea "$('.grphical_btn').on('click', function () { table.destroy(); }); when i click …"
type textarea "x"
type textarea "$('.grphical_btn').on('click', function () { table.destroy(); }); when i click …"
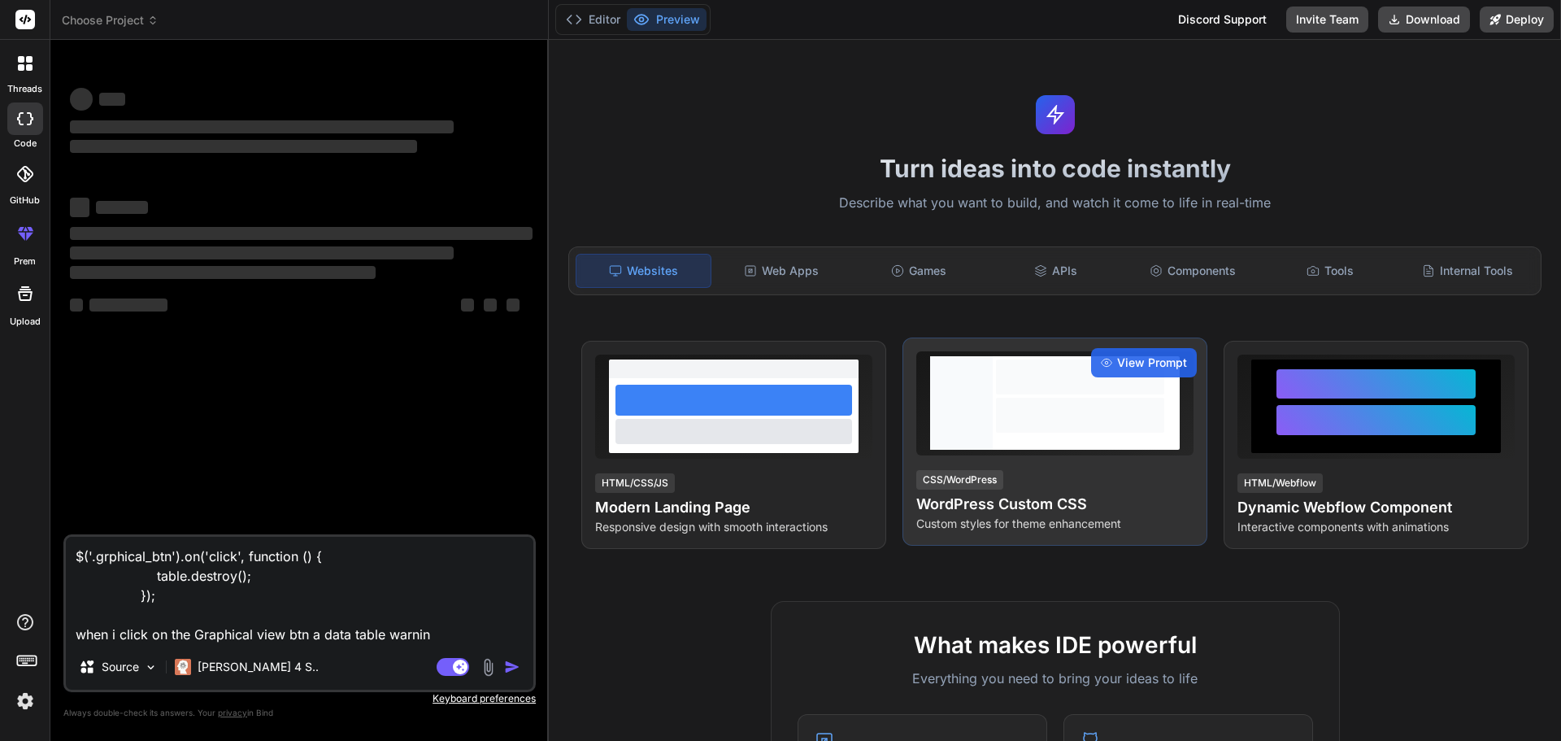
type textarea "x"
type textarea "$('.grphical_btn').on('click', function () { table.destroy(); }); when i click …"
type textarea "x"
type textarea "$('.grphical_btn').on('click', function () { table.destroy(); }); when i click …"
type textarea "x"
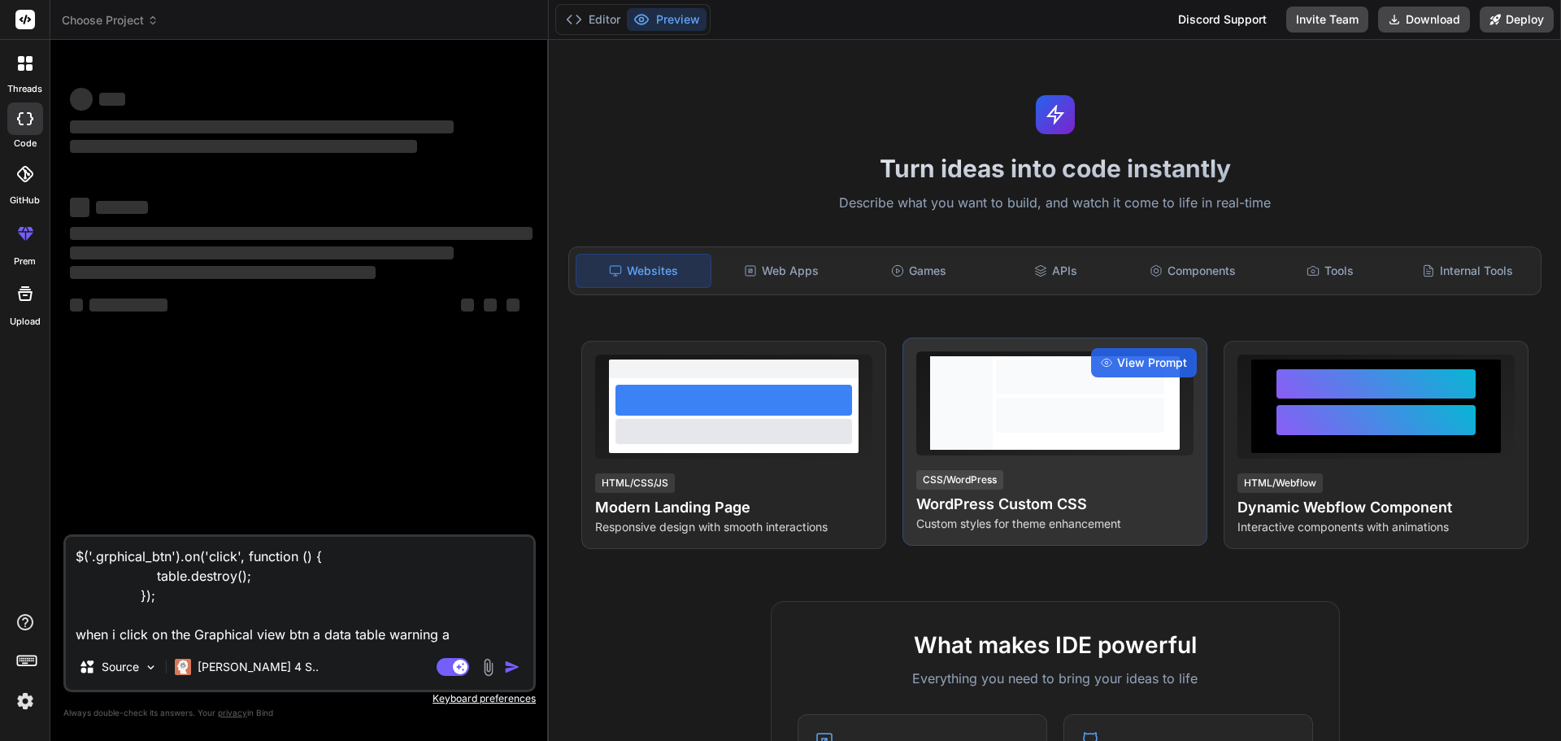
type textarea "$('.grphical_btn').on('click', function () { table.destroy(); }); when i click …"
type textarea "x"
type textarea "$('.grphical_btn').on('click', function () { table.destroy(); }); when i click …"
type textarea "x"
type textarea "$('.grphical_btn').on('click', function () { table.destroy(); }); when i click …"
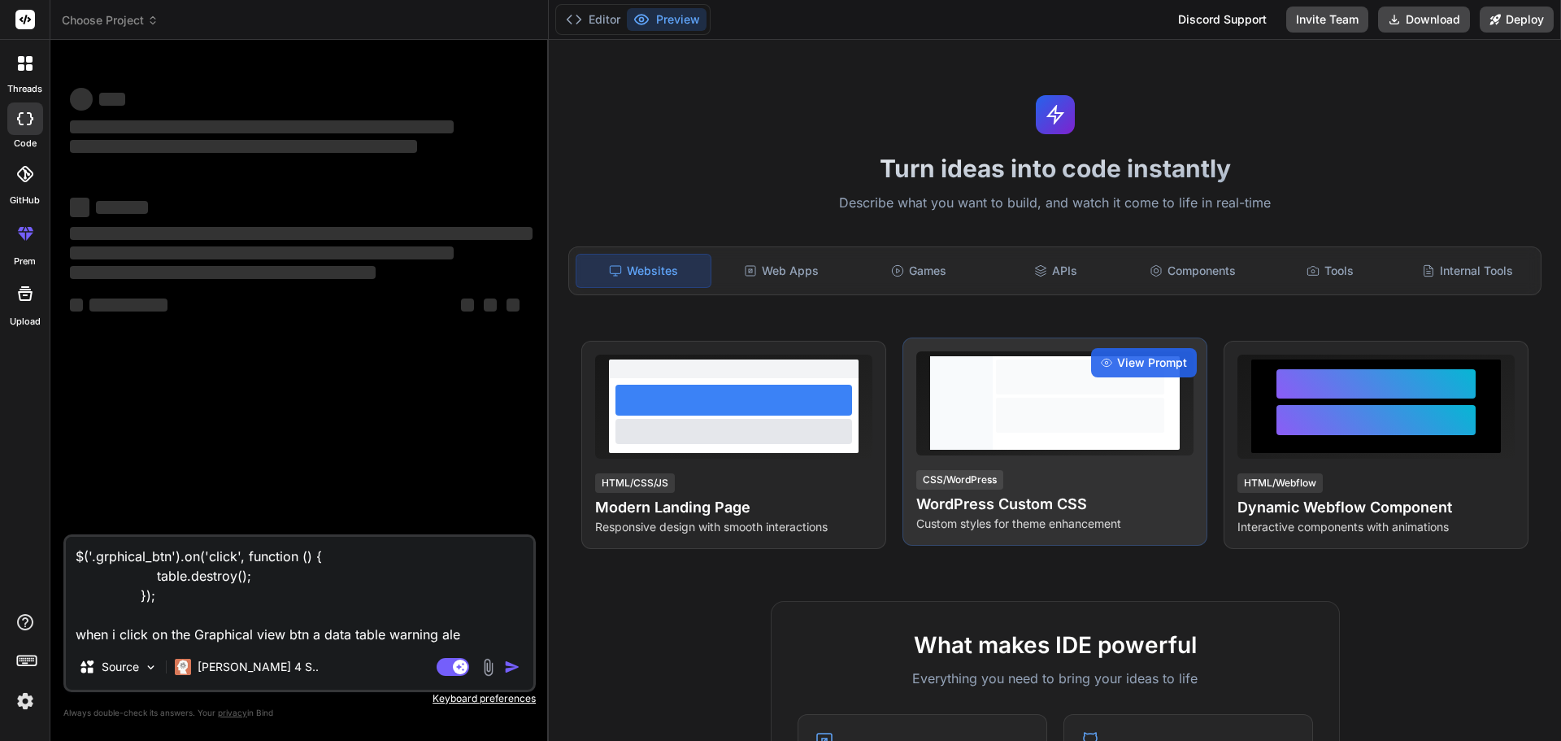
type textarea "x"
type textarea "$('.grphical_btn').on('click', function () { table.destroy(); }); when i click …"
type textarea "x"
type textarea "$('.grphical_btn').on('click', function () { table.destroy(); }); when i click …"
type textarea "x"
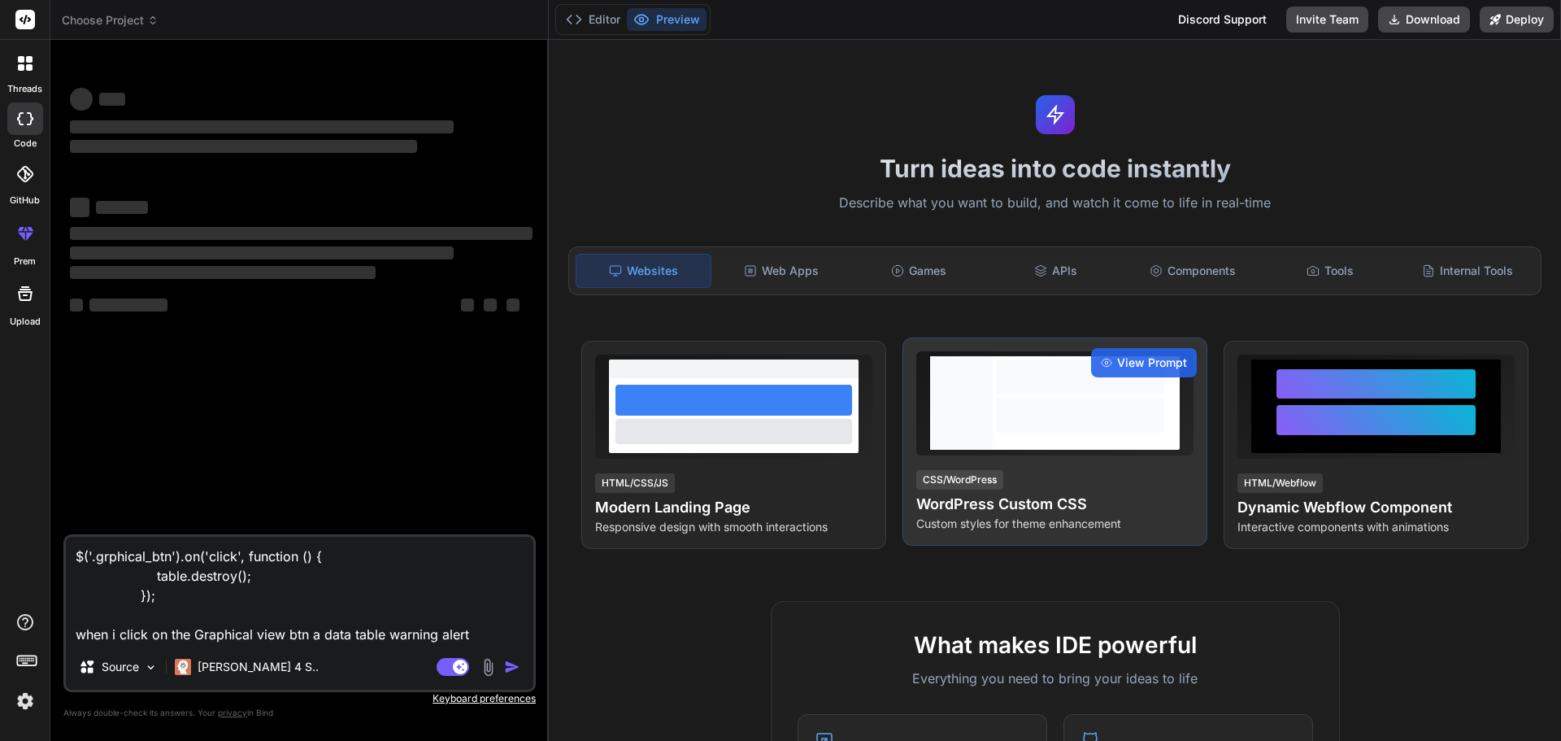
type textarea "$('.grphical_btn').on('click', function () { table.destroy(); }); when i click …"
type textarea "x"
type textarea "$('.grphical_btn').on('click', function () { table.destroy(); }); when i click …"
type textarea "x"
type textarea "$('.grphical_btn').on('click', function () { table.destroy(); }); when i click …"
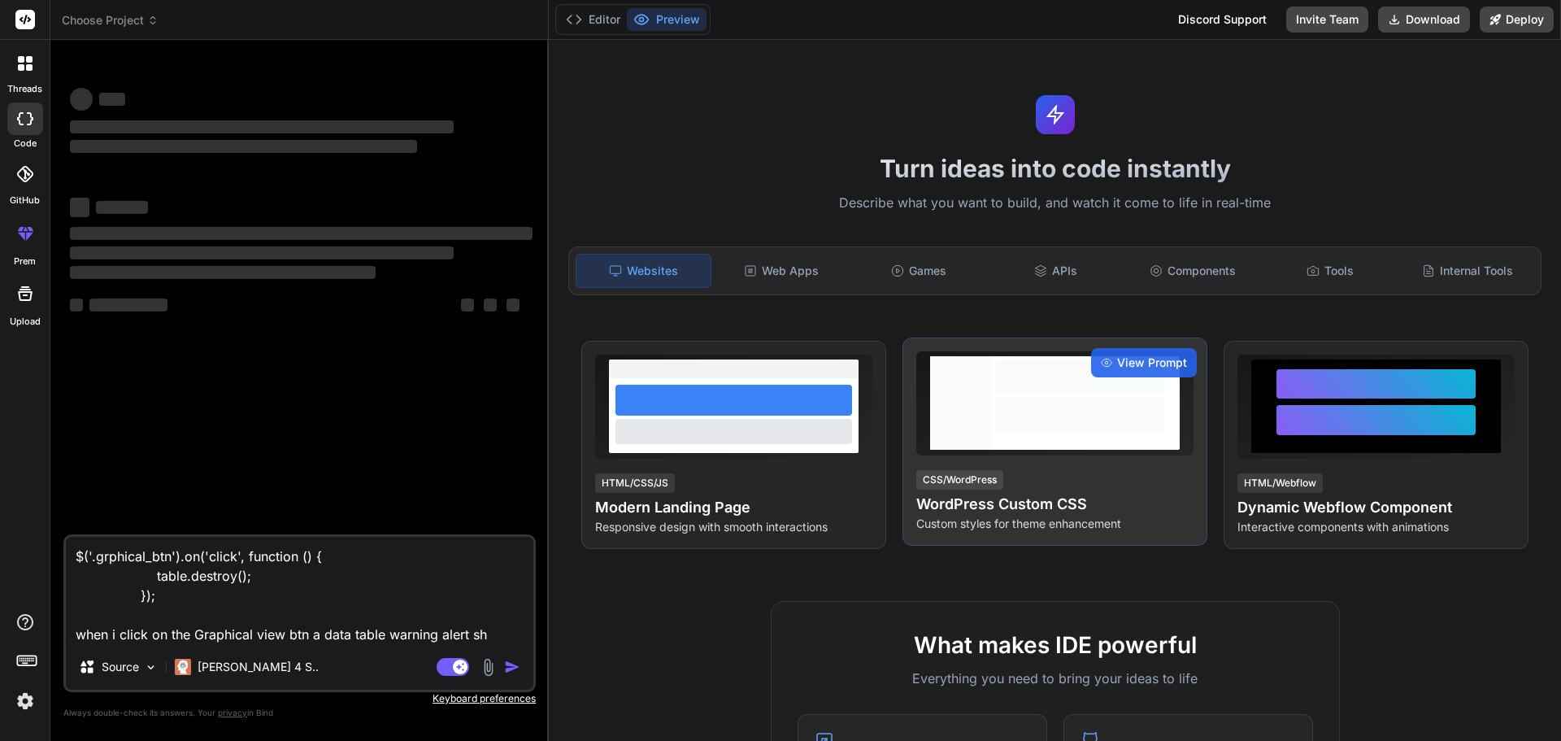
type textarea "x"
type textarea "$('.grphical_btn').on('click', function () { table.destroy(); }); when i click …"
type textarea "x"
type textarea "$('.grphical_btn').on('click', function () { table.destroy(); }); when i click …"
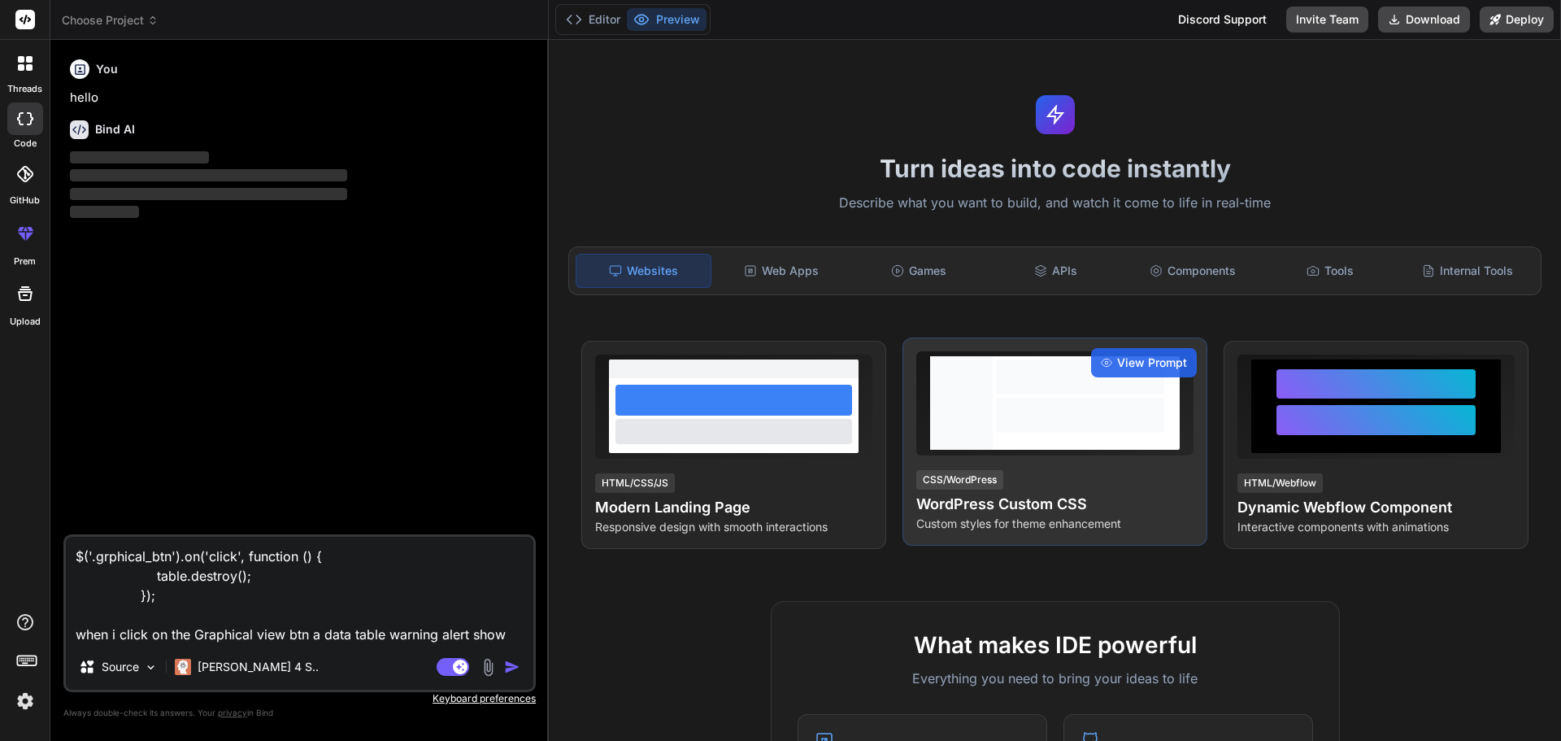
type textarea "x"
type textarea "$('.grphical_btn').on('click', function () { table.destroy(); }); when i click …"
type textarea "x"
type textarea "$('.grphical_btn').on('click', function () { table.destroy(); }); when i click …"
type textarea "x"
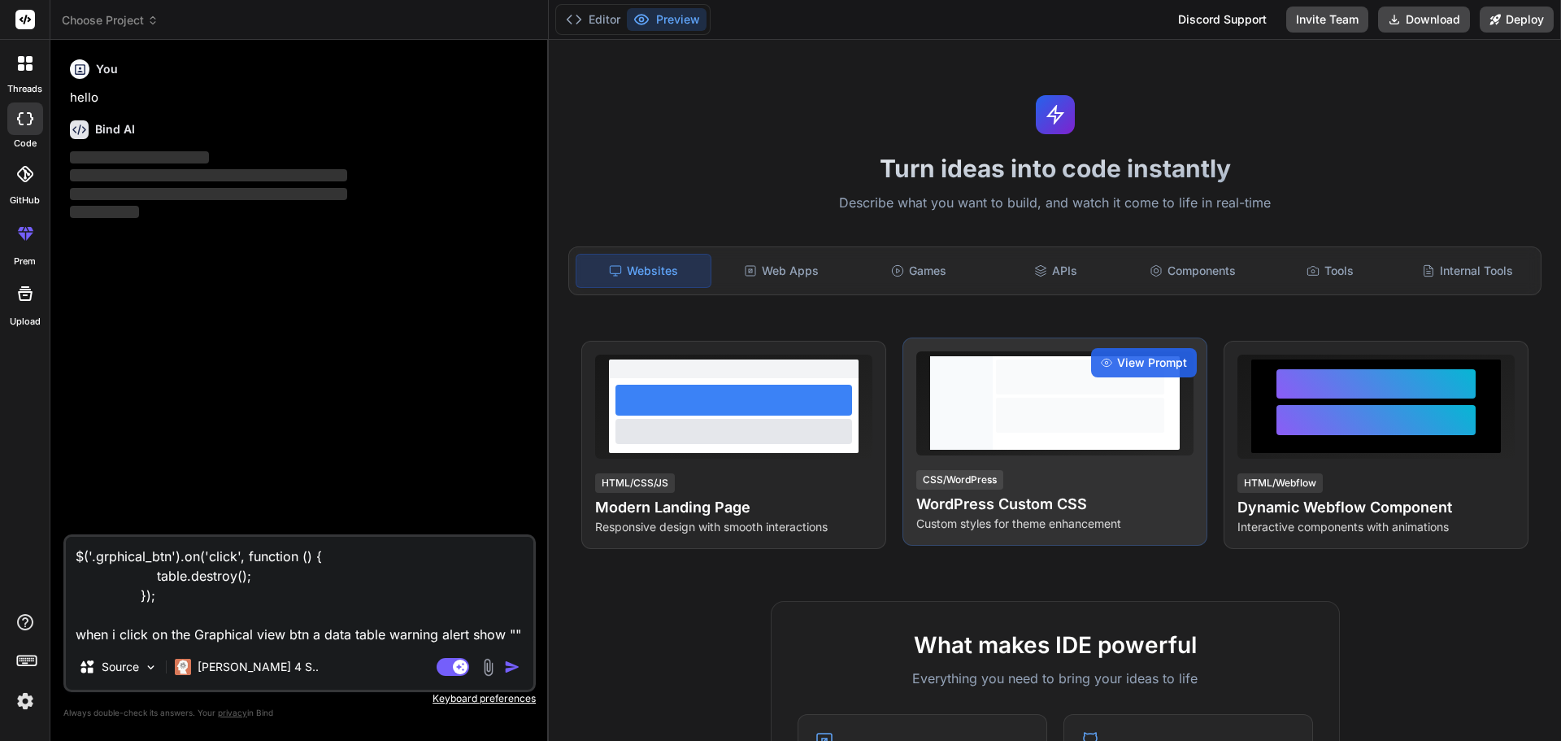
paste textarea "Graphical view"
type textarea "$('.grphical_btn').on('click', function () { table.destroy(); }); when i click …"
type textarea "x"
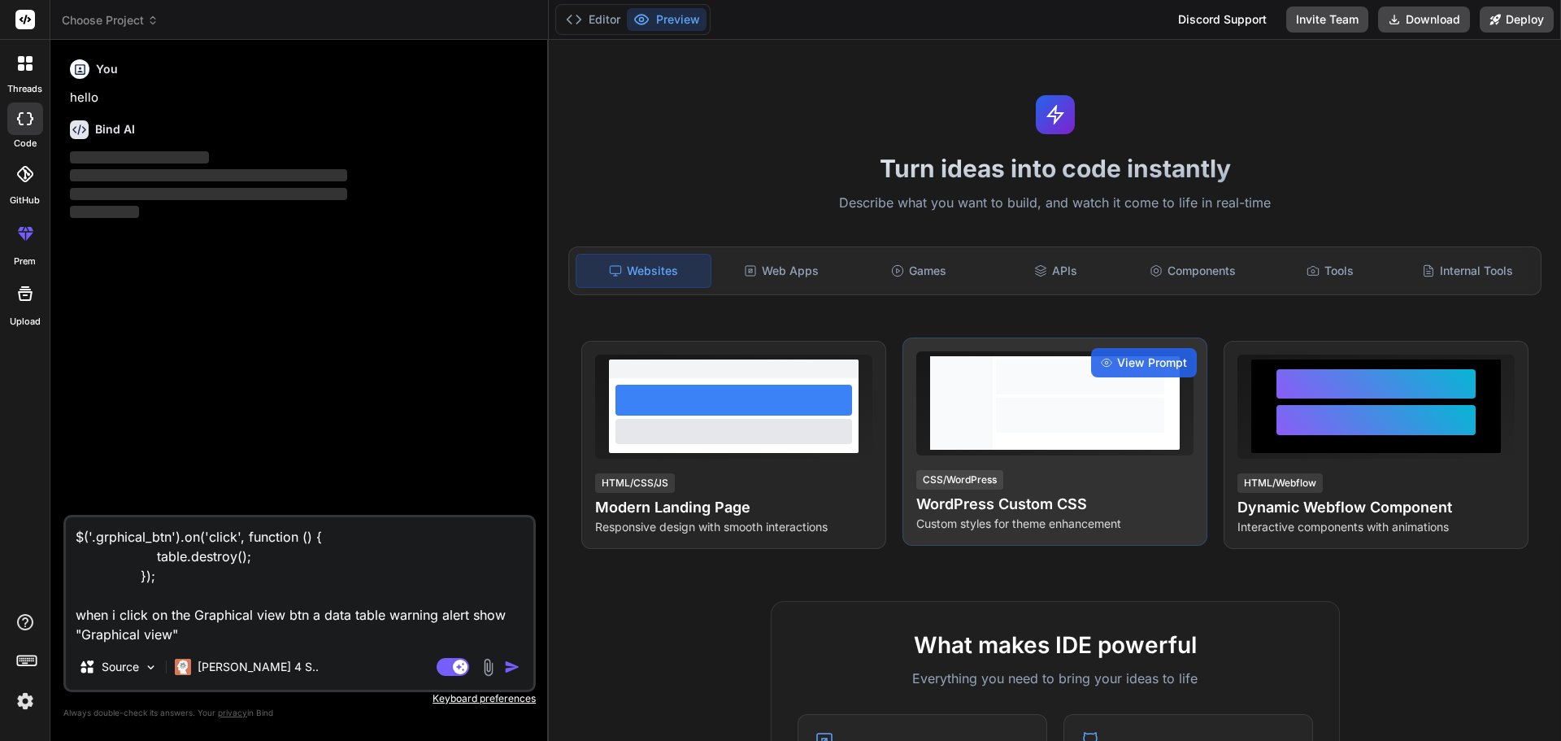
type textarea "$('.grphical_btn').on('click', function () { table.destroy(); }); when i click …"
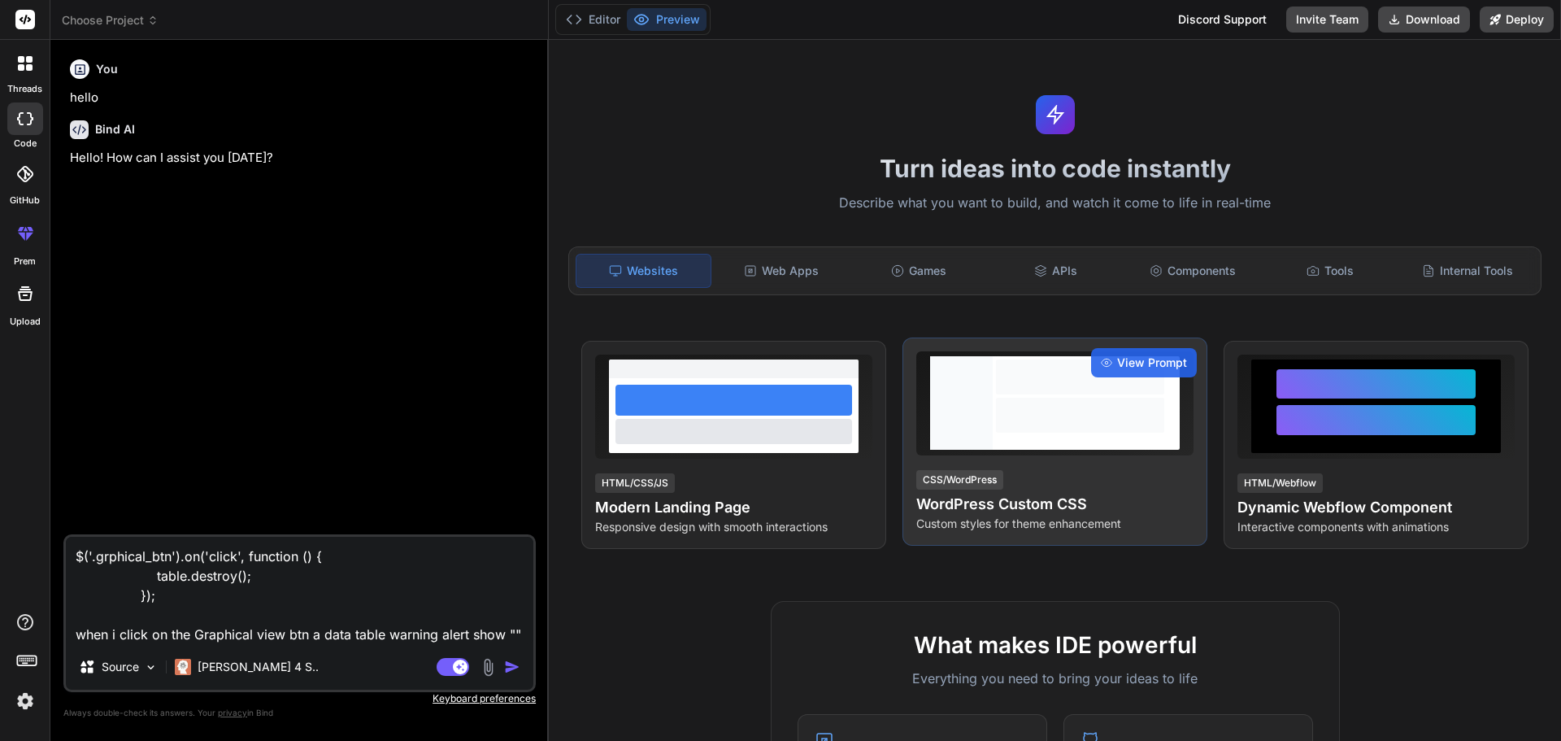
type textarea "x"
paste textarea "DataTables warning: table id=transaction_detials - Cannot reinitialise DataTabl…"
type textarea "$('.grphical_btn').on('click', function () { table.destroy(); }); when i click …"
type textarea "x"
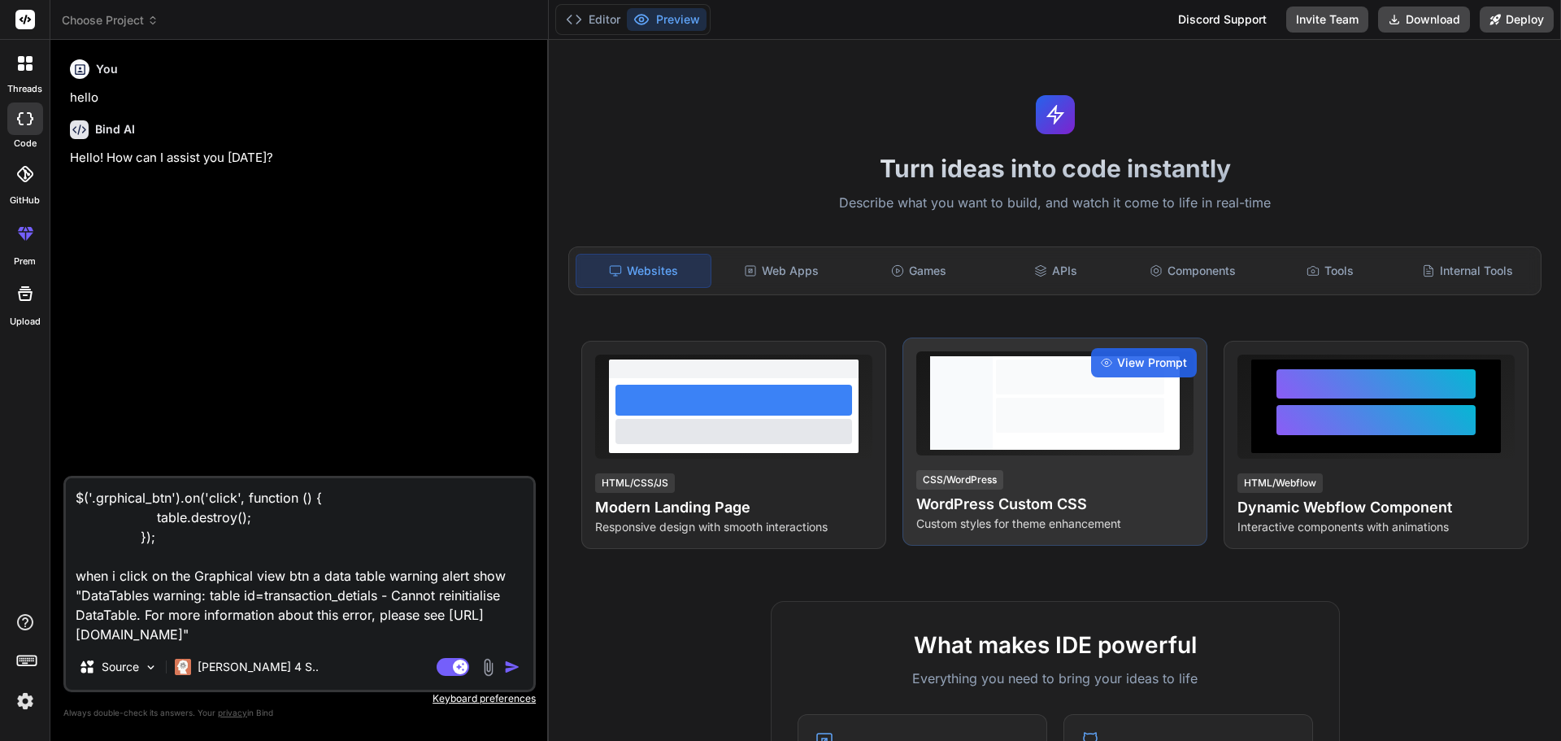
type textarea "$('.grphical_btn').on('click', function () { table.destroy(); }); when i click …"
type textarea "x"
type textarea "$('.grphical_btn').on('click', function () { table.destroy(); }); when i click …"
type textarea "x"
type textarea "$('.grphical_btn').on('click', function () { table.destroy(); }); when i click …"
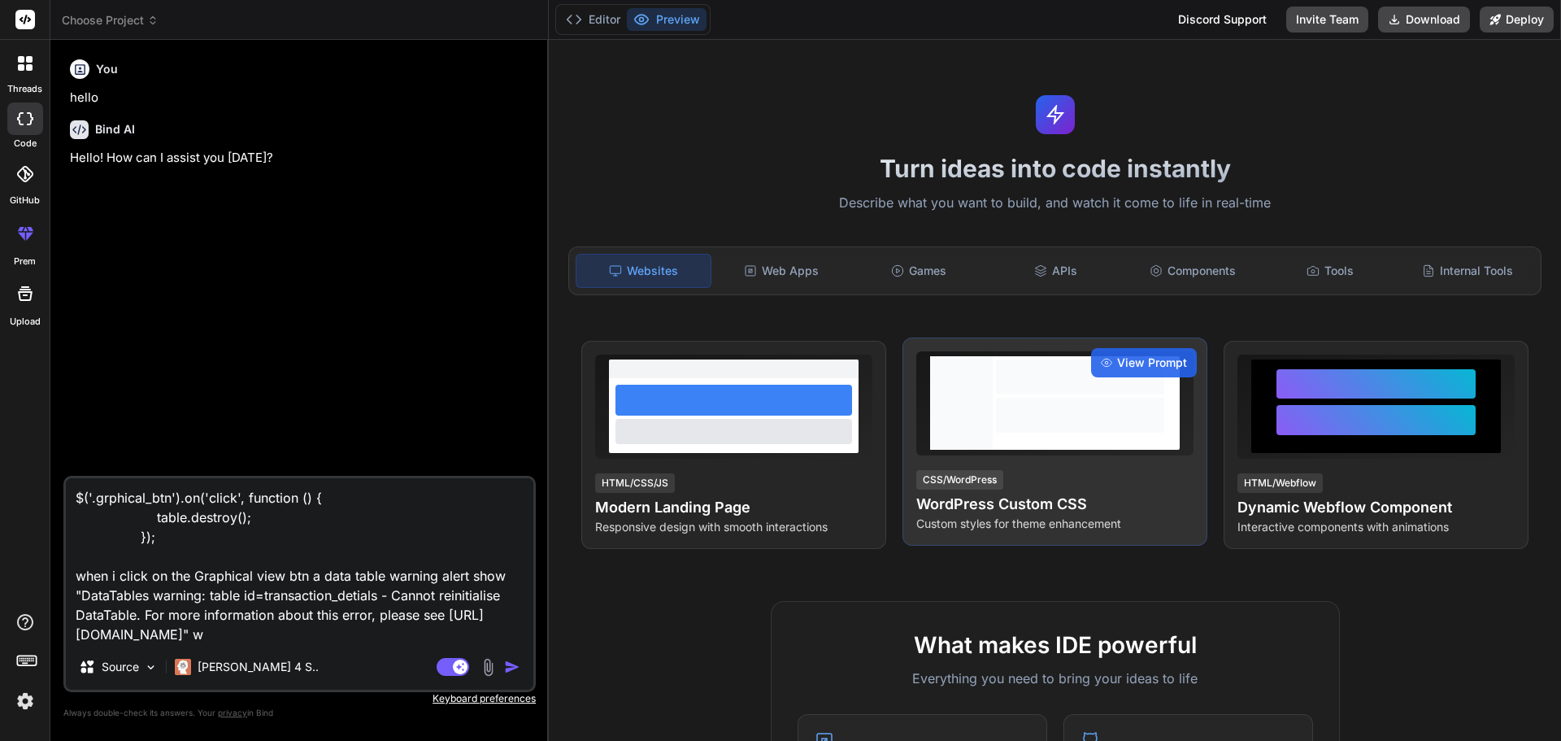
type textarea "x"
type textarea "$('.grphical_btn').on('click', function () { table.destroy(); }); when i click …"
type textarea "x"
type textarea "$('.grphical_btn').on('click', function () { table.destroy(); }); when i click …"
type textarea "x"
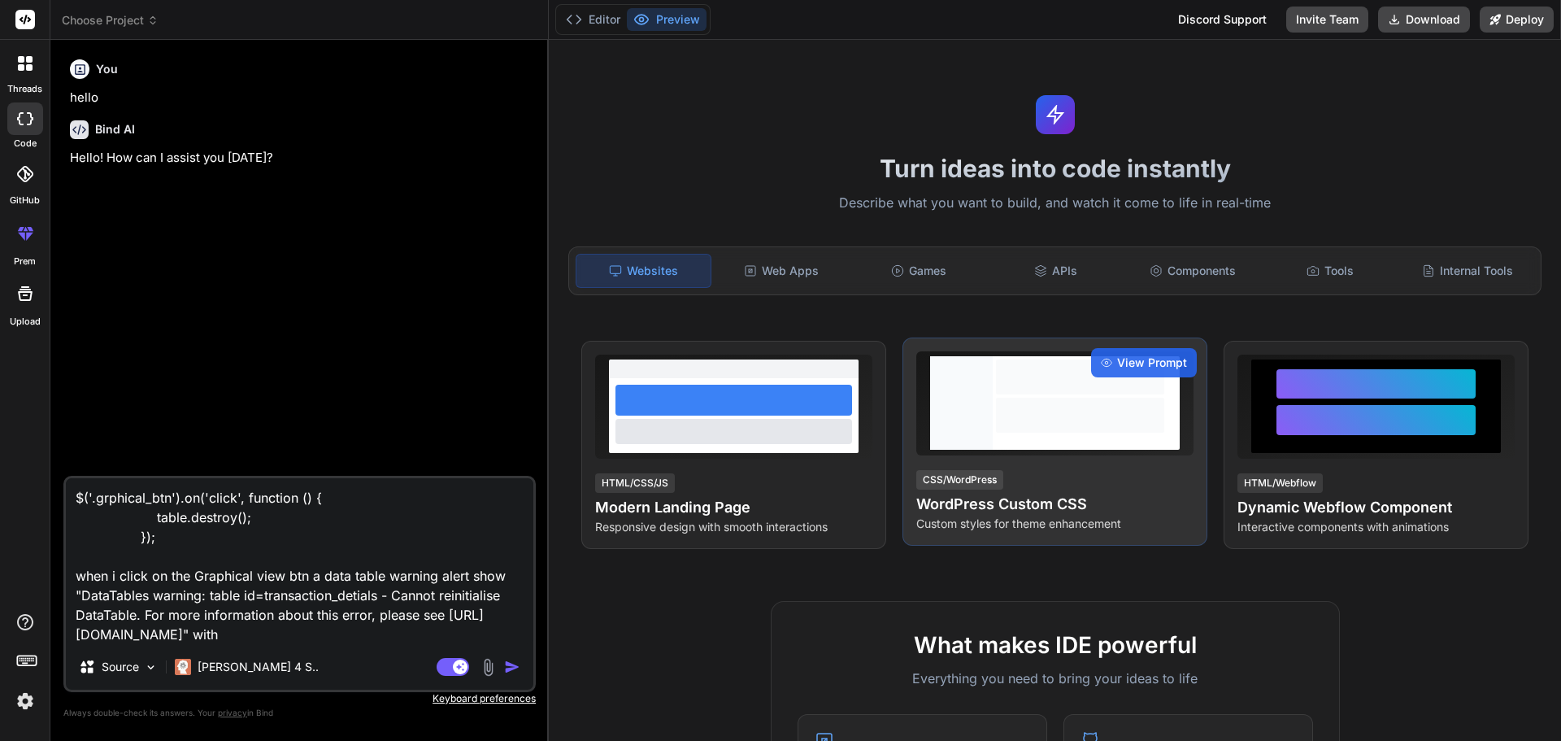
type textarea "$('.grphical_btn').on('click', function () { table.destroy(); }); when i click …"
type textarea "x"
type textarea "$('.grphical_btn').on('click', function () { table.destroy(); }); when i click …"
type textarea "x"
type textarea "$('.grphical_btn').on('click', function () { table.destroy(); }); when i click …"
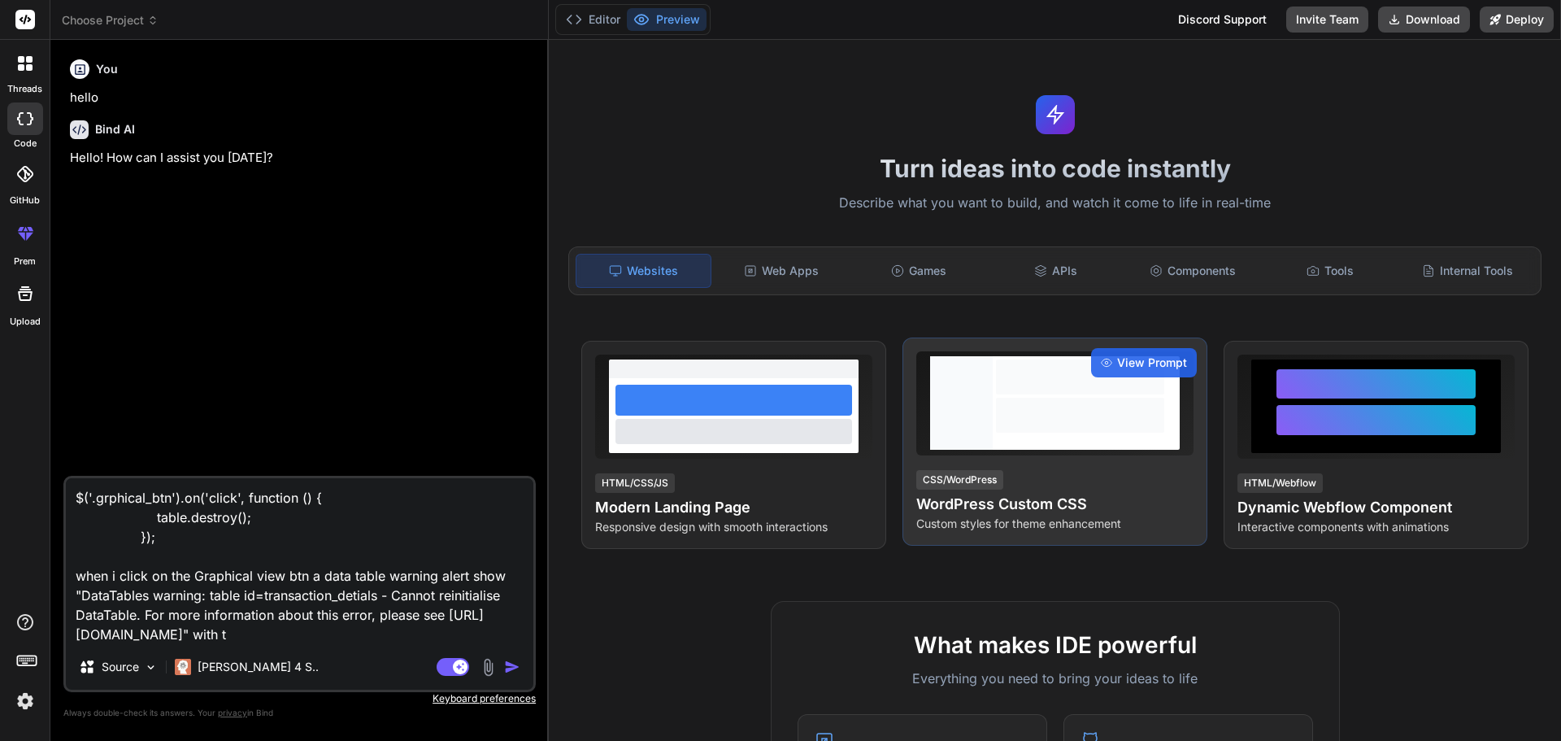
type textarea "x"
type textarea "$('.grphical_btn').on('click', function () { table.destroy(); }); when i click …"
type textarea "x"
type textarea "$('.grphical_btn').on('click', function () { table.destroy(); }); when i click …"
type textarea "x"
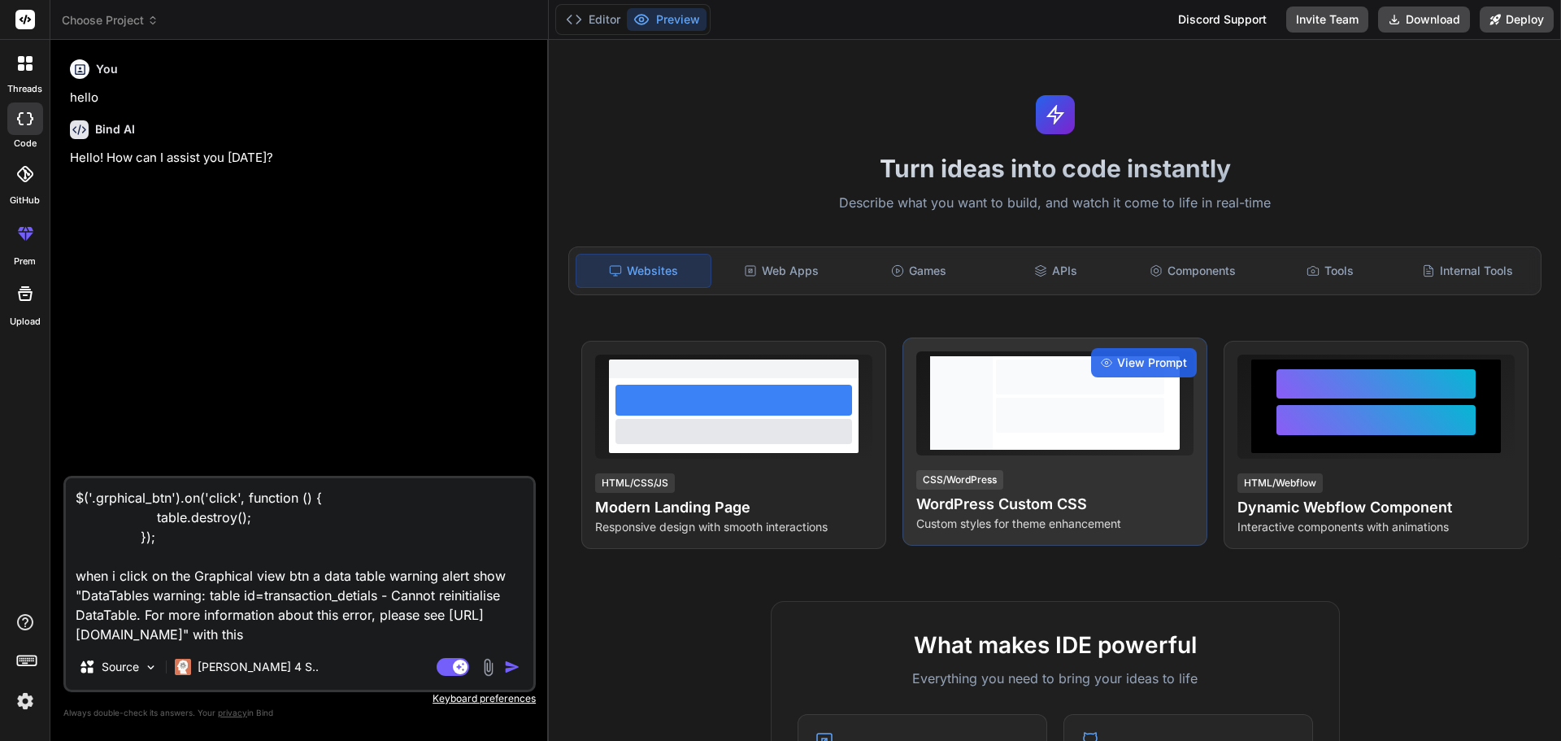
type textarea "$('.grphical_btn').on('click', function () { table.destroy(); }); when i click …"
type textarea "x"
type textarea "$('.grphical_btn').on('click', function () { table.destroy(); }); when i click …"
type textarea "x"
type textarea "$('.grphical_btn').on('click', function () { table.destroy(); }); when i click …"
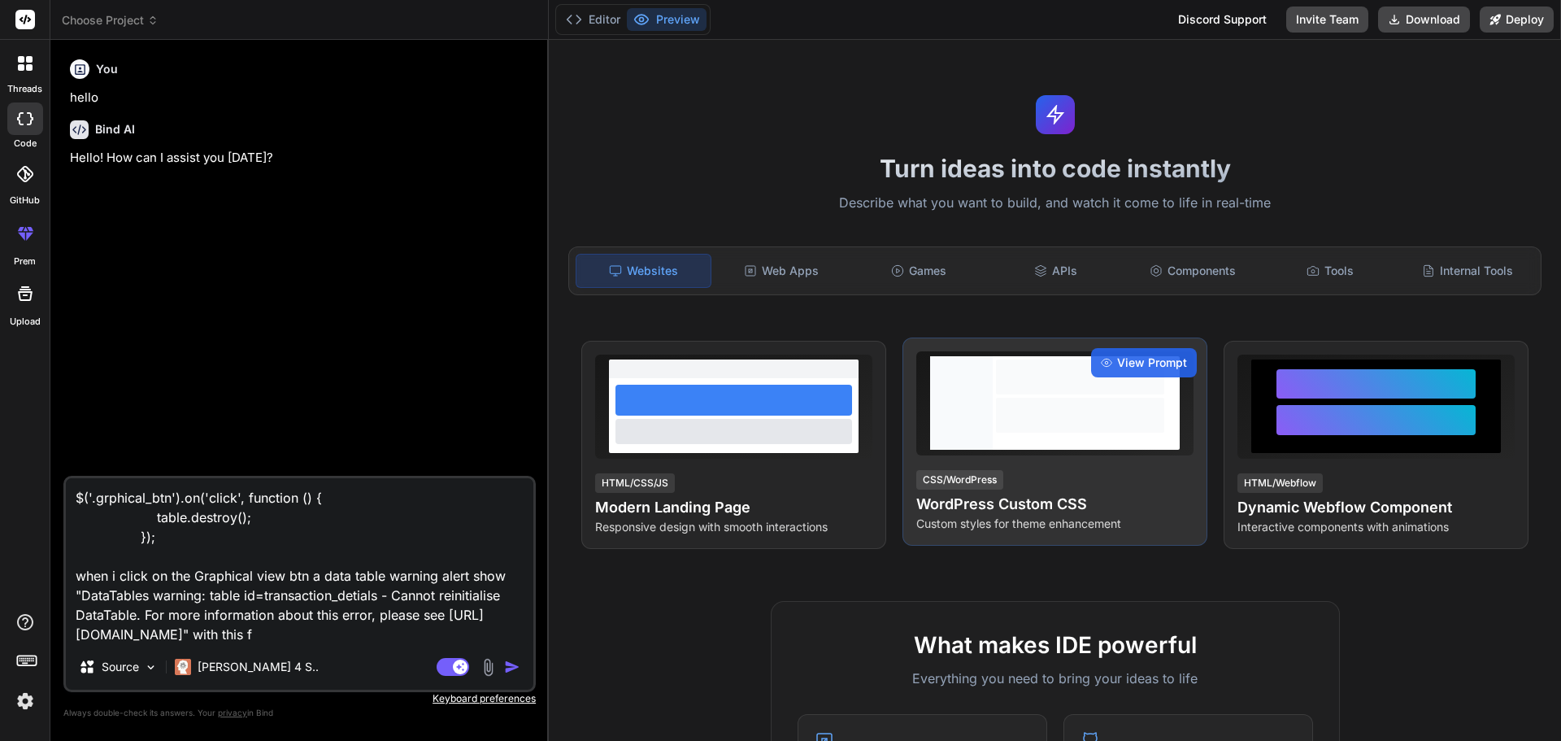
type textarea "x"
type textarea "$('.grphical_btn').on('click', function () { table.destroy(); }); when i click …"
type textarea "x"
type textarea "$('.grphical_btn').on('click', function () { table.destroy(); }); when i click …"
type textarea "x"
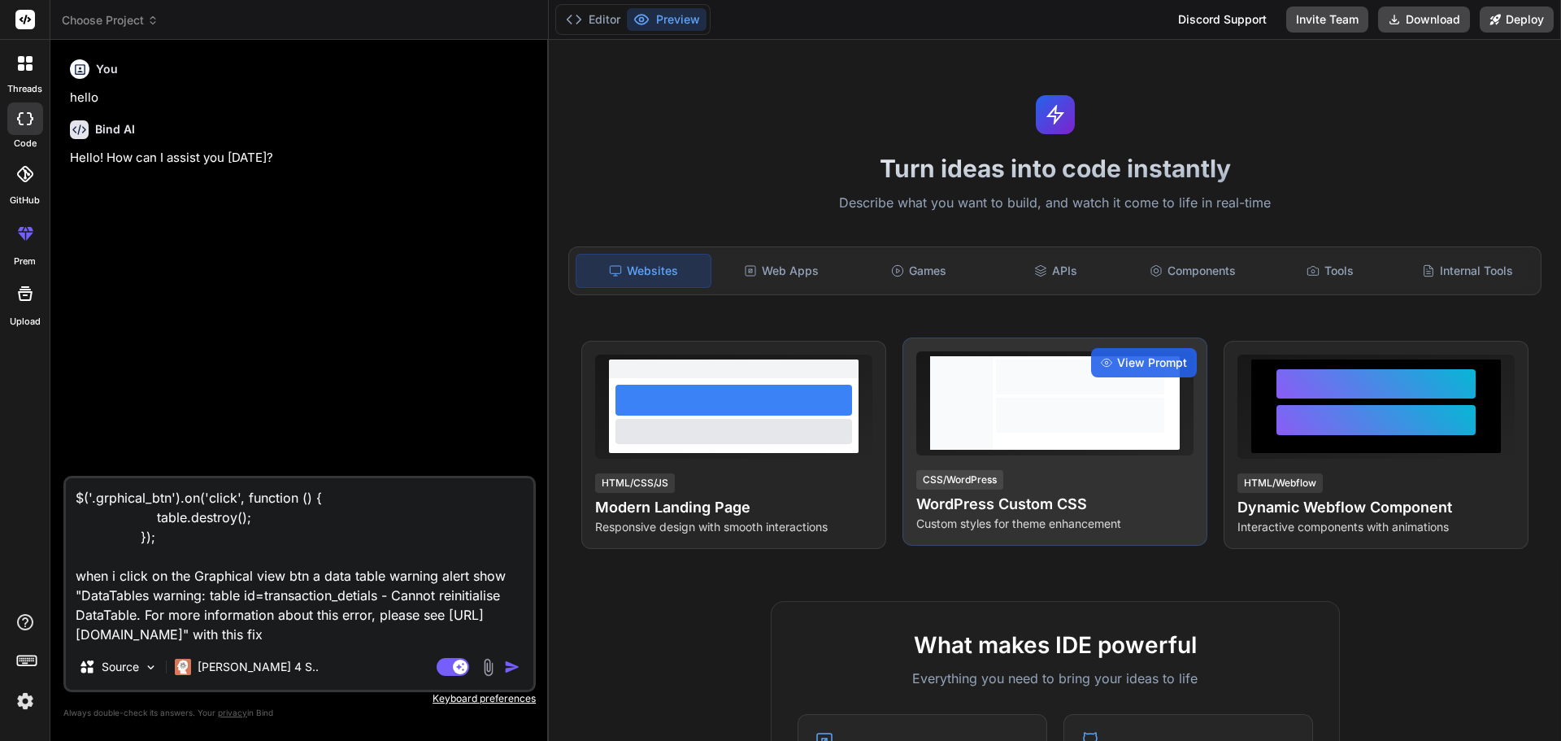
type textarea "$('.grphical_btn').on('click', function () { table.destroy(); }); when i click …"
type textarea "x"
type textarea "$('.grphical_btn').on('click', function () { table.destroy(); }); when i click …"
type textarea "x"
type textarea "$('.grphical_btn').on('click', function () { table.destroy(); }); when i click …"
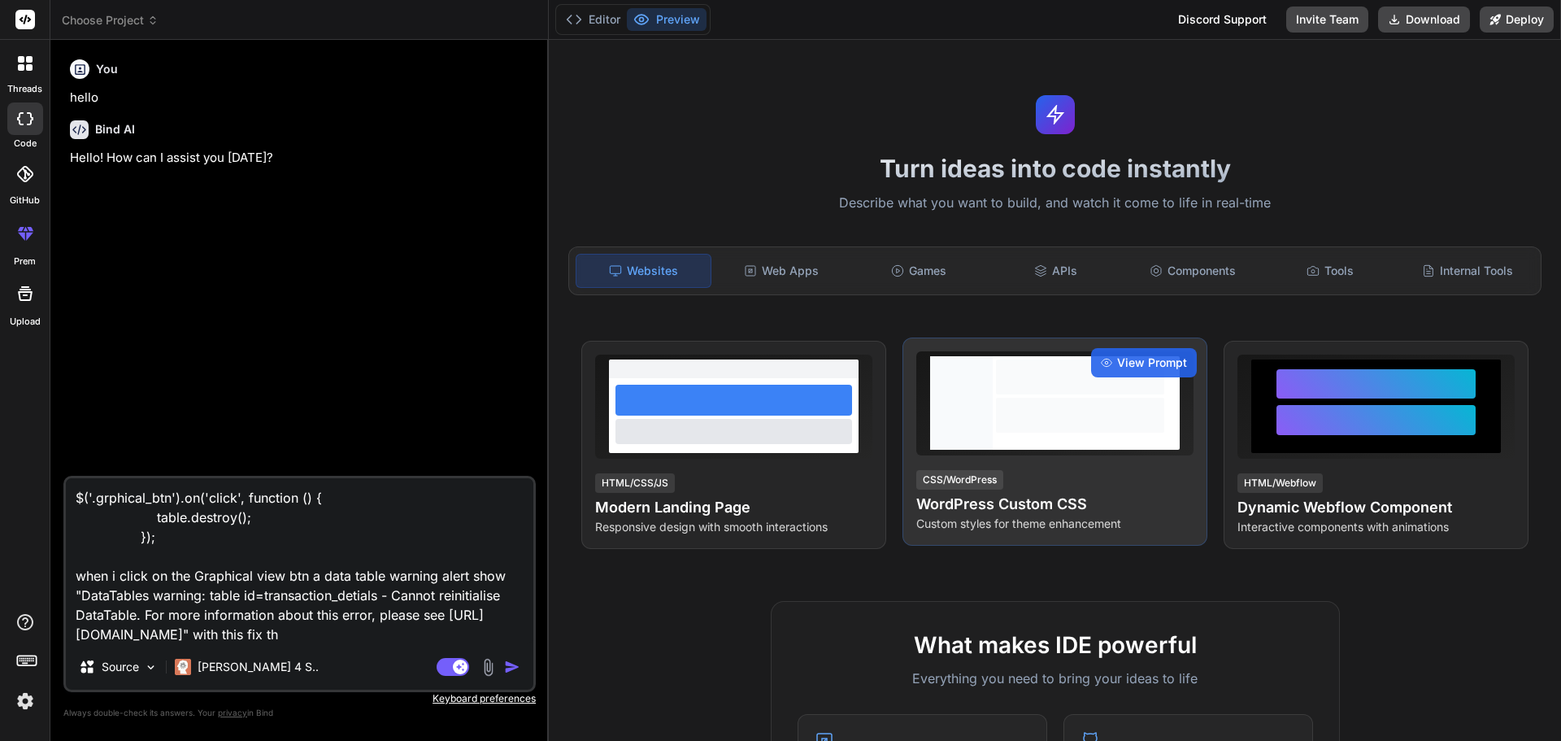
type textarea "x"
type textarea "$('.grphical_btn').on('click', function () { table.destroy(); }); when i click …"
type textarea "x"
type textarea "$('.grphical_btn').on('click', function () { table.destroy(); }); when i click …"
type textarea "x"
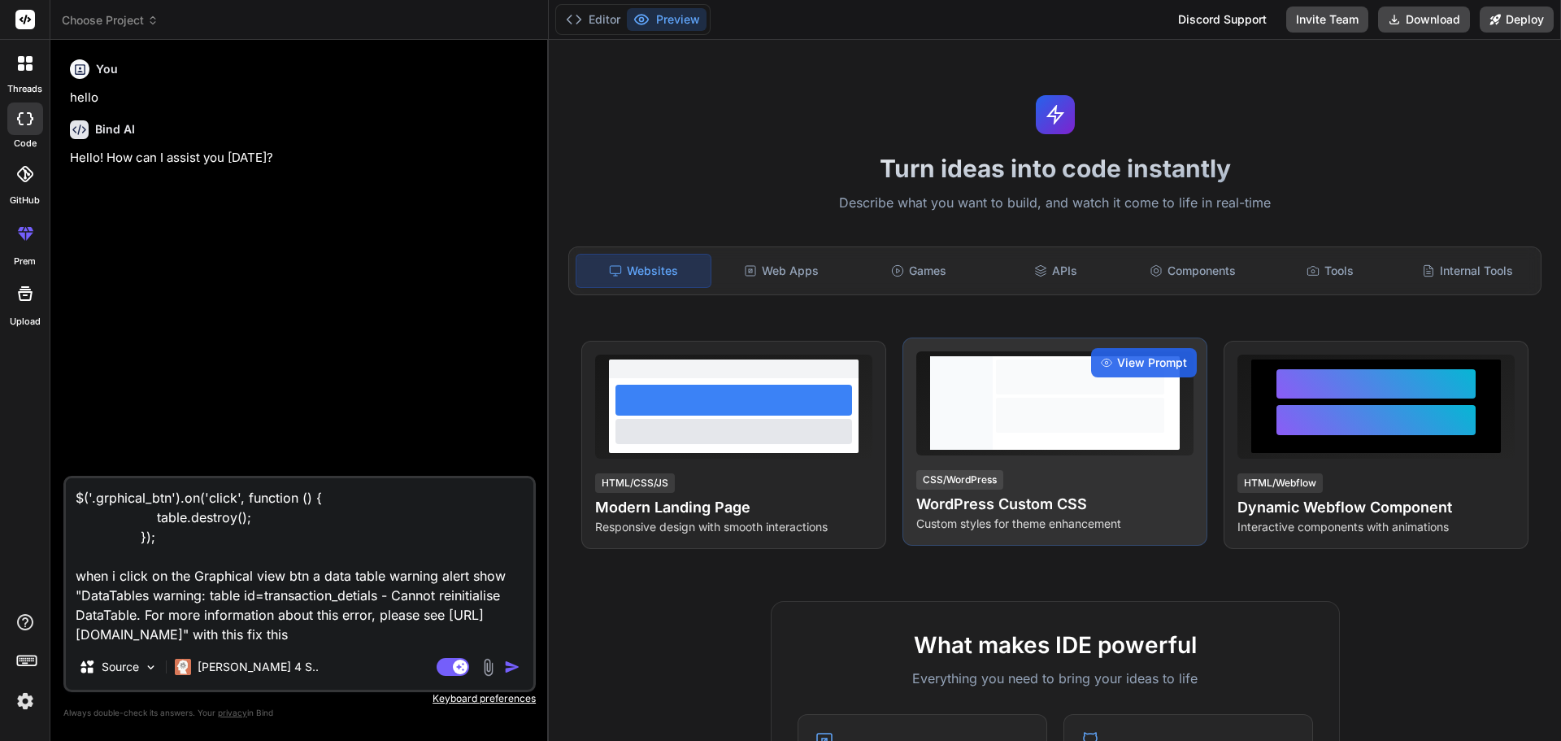
type textarea "$('.grphical_btn').on('click', function () { table.destroy(); }); when i click …"
type textarea "x"
type textarea "$('.grphical_btn').on('click', function () { table.destroy(); }); when i click …"
type textarea "x"
type textarea "$('.grphical_btn').on('click', function () { table.destroy(); }); when i click …"
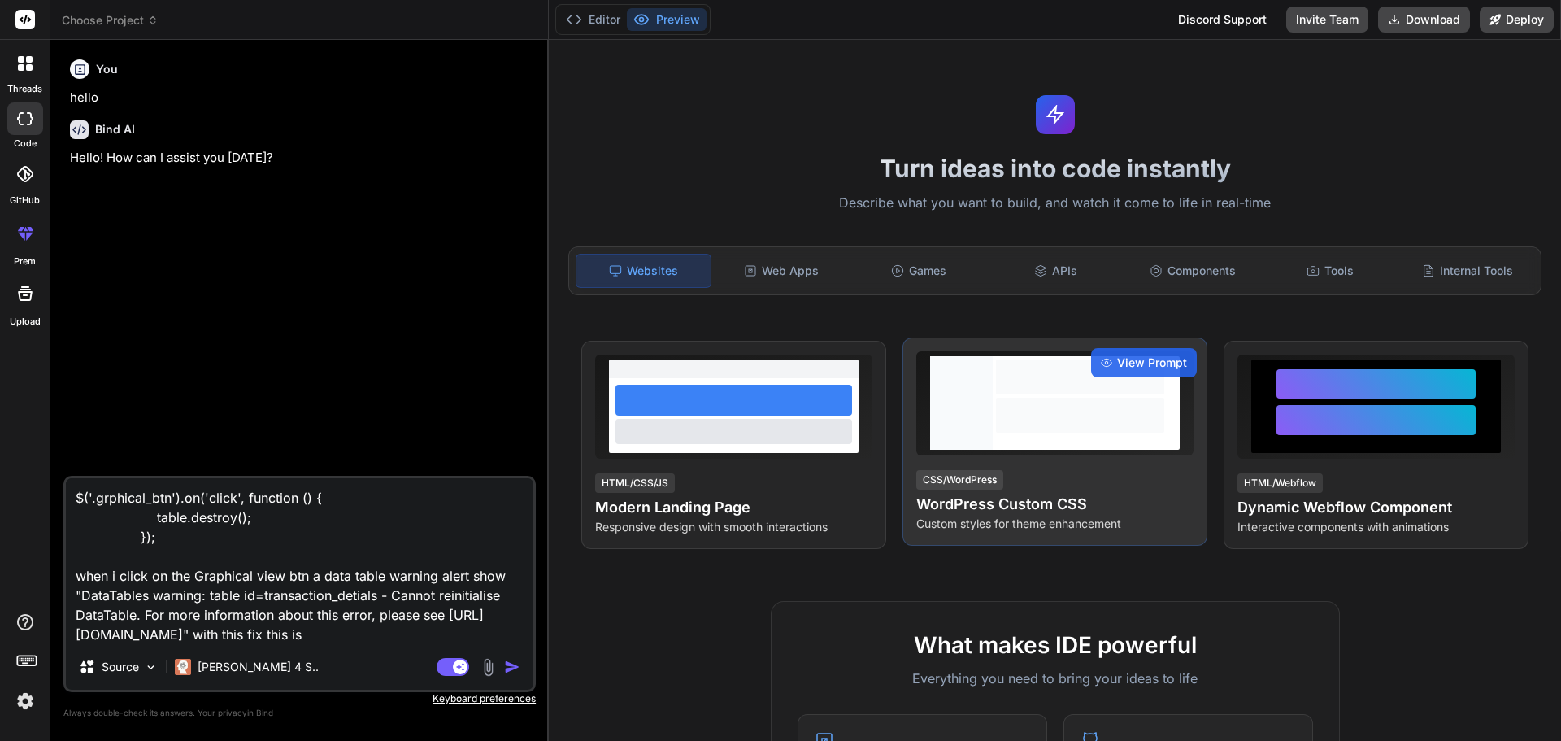
type textarea "x"
type textarea "$('.grphical_btn').on('click', function () { table.destroy(); }); when i click …"
type textarea "x"
type textarea "$('.grphical_btn').on('click', function () { table.destroy(); }); when i click …"
type textarea "x"
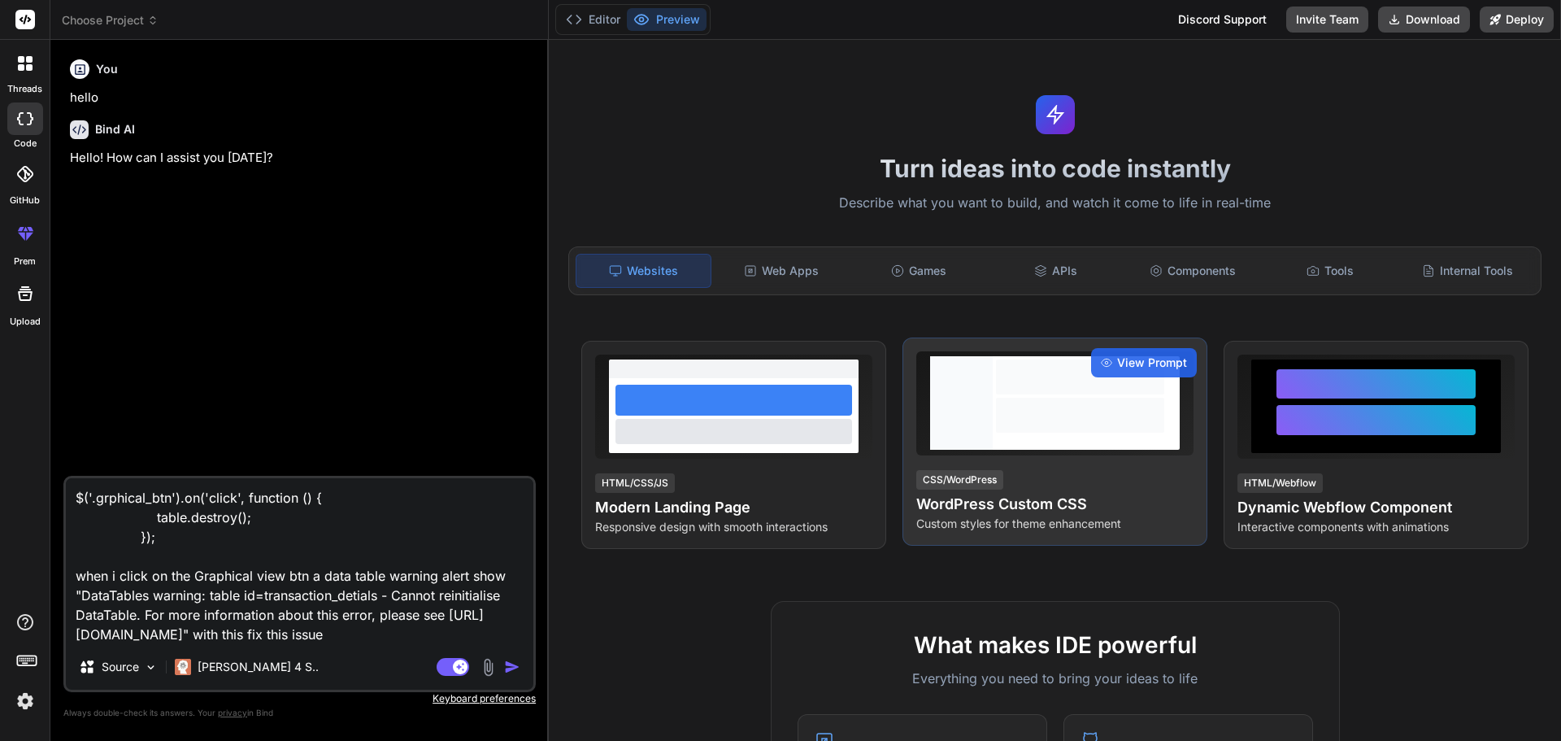
type textarea "$('.grphical_btn').on('click', function () { table.destroy(); }); when i click …"
type textarea "x"
type textarea "$('.grphical_btn').on('click', function () { table.destroy(); }); when i click …"
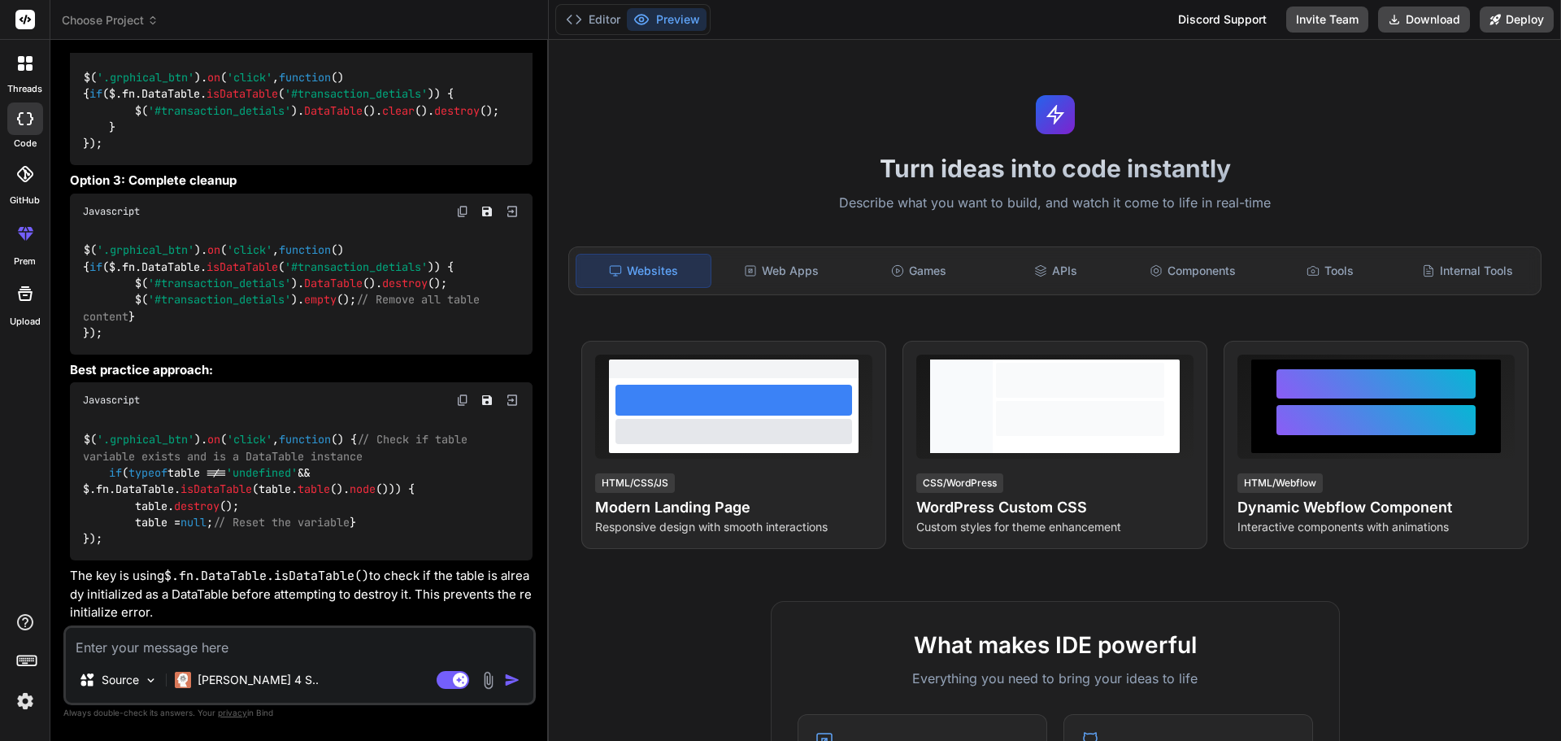
scroll to position [845, 0]
click at [316, 639] on textarea at bounding box center [299, 642] width 467 height 29
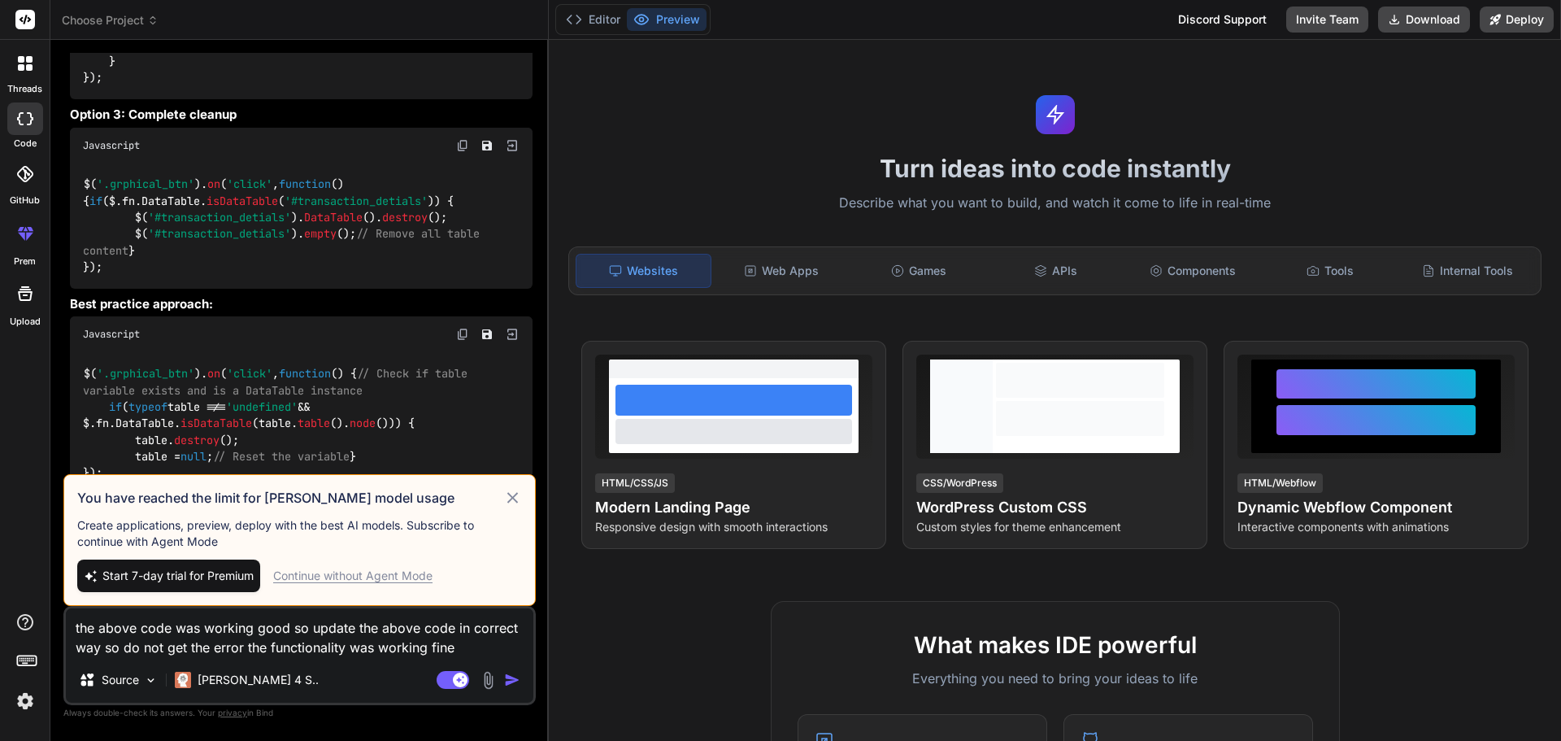
click at [505, 494] on icon at bounding box center [512, 498] width 19 height 20
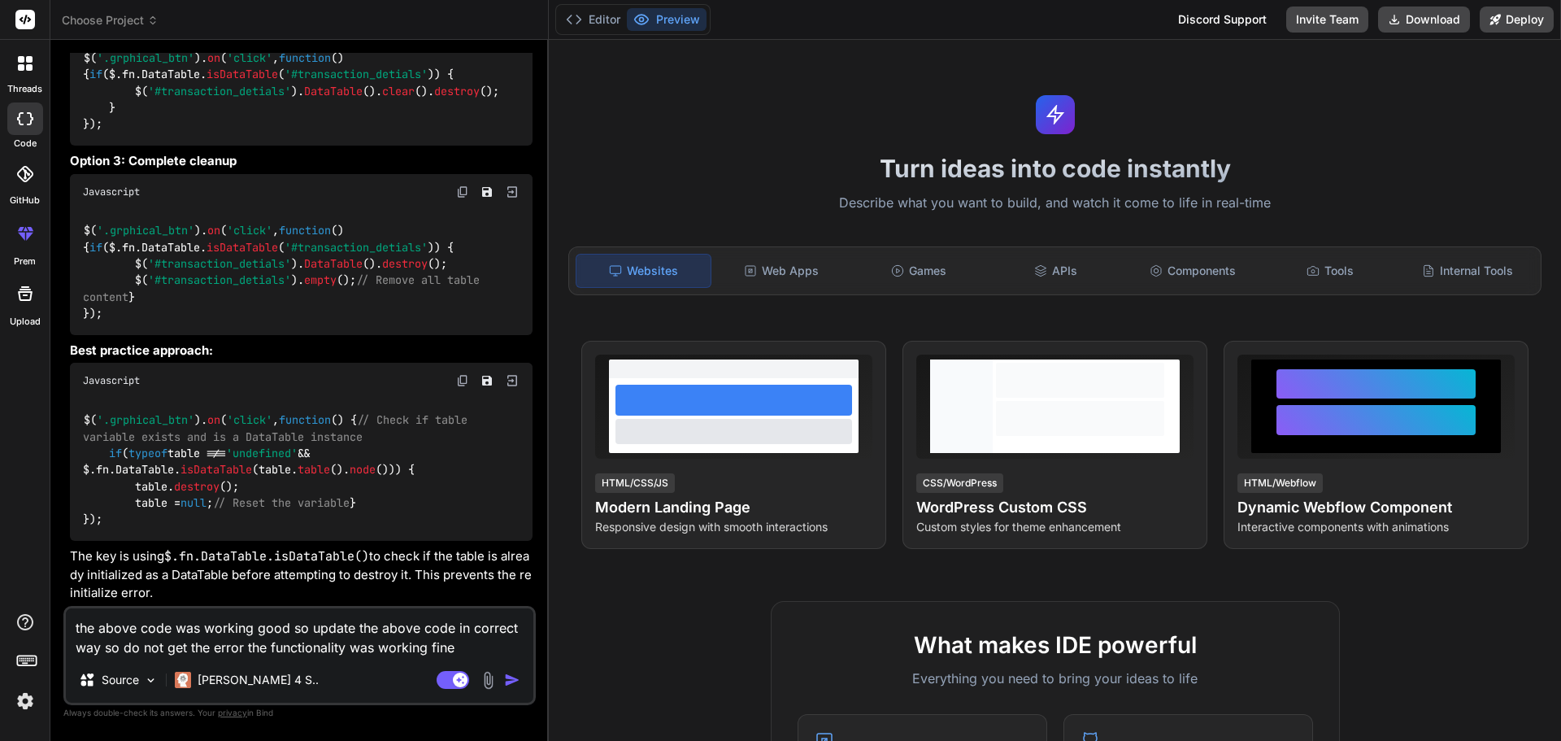
click at [455, 652] on textarea "the above code was working good so update the above code in correct way so do n…" at bounding box center [299, 632] width 467 height 49
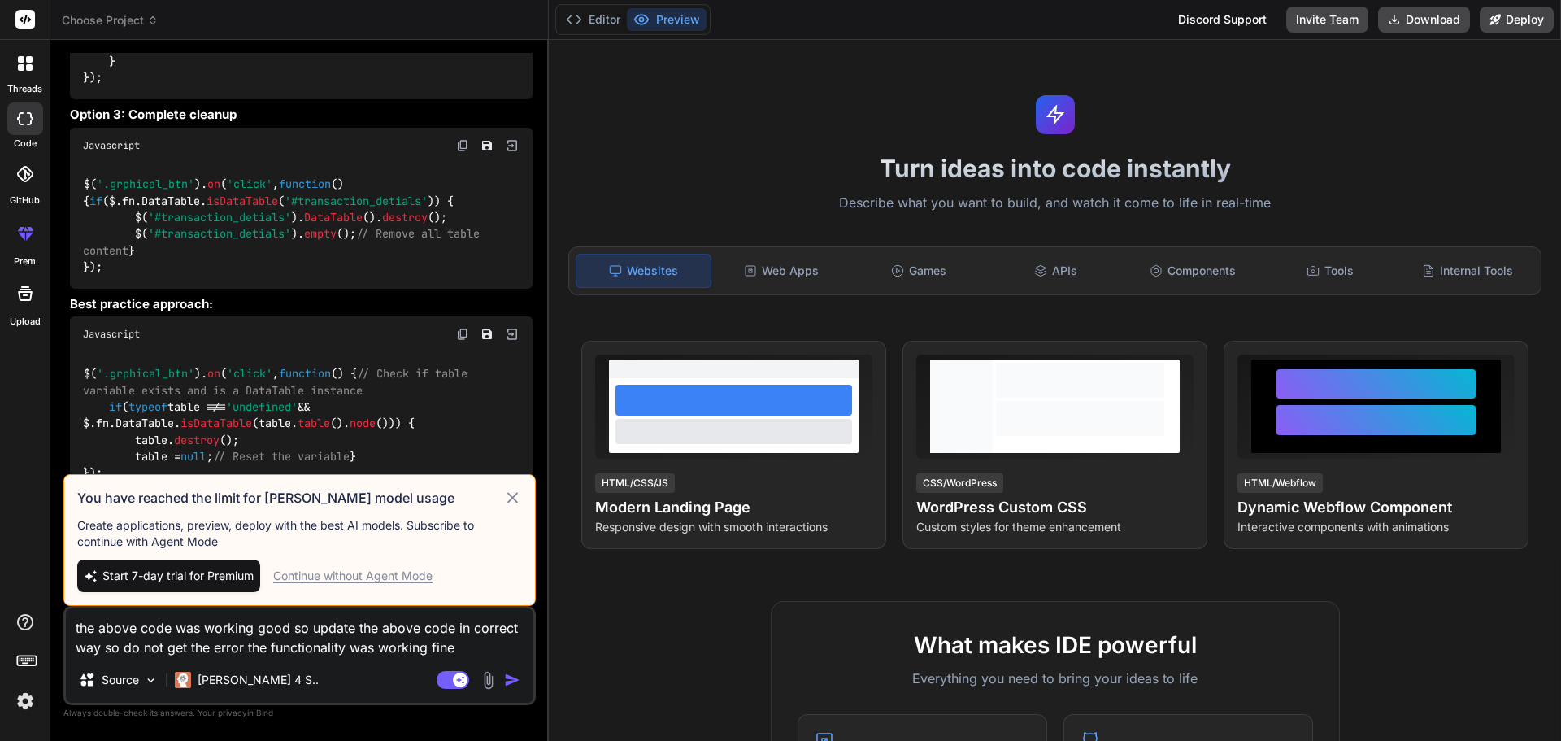
click at [382, 576] on div "Continue without Agent Mode" at bounding box center [352, 575] width 159 height 16
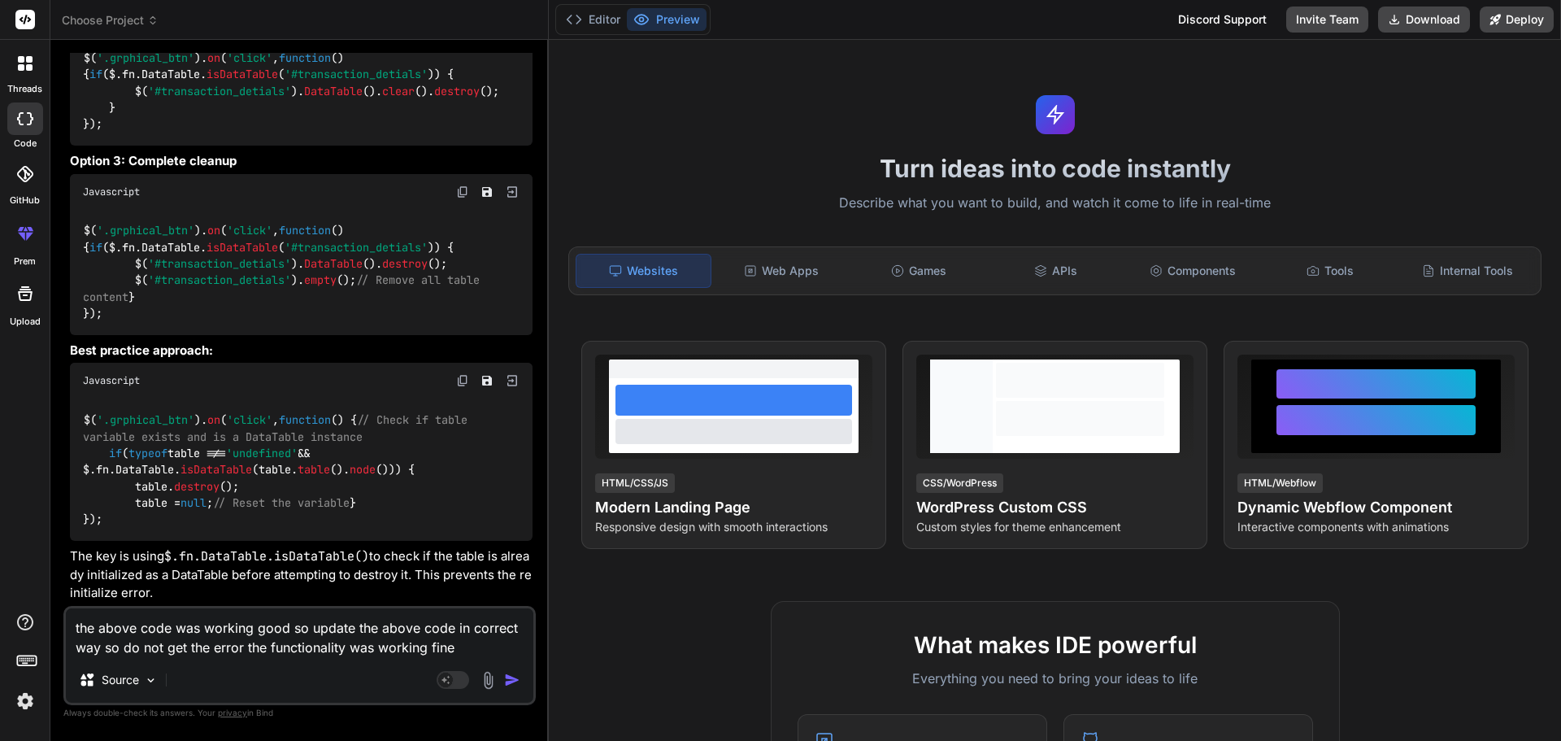
click at [456, 656] on textarea "the above code was working good so update the above code in correct way so do n…" at bounding box center [299, 632] width 467 height 49
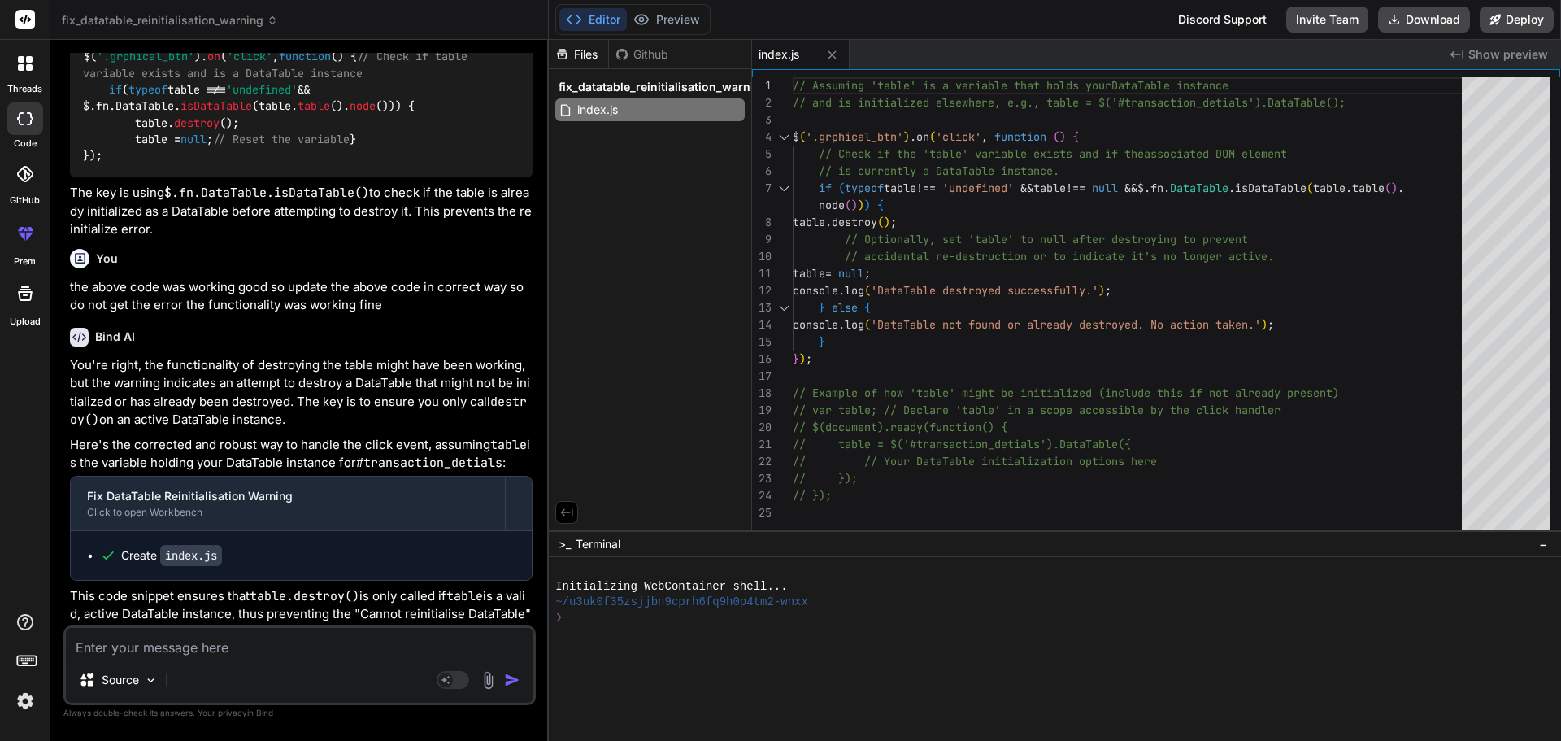
scroll to position [1249, 0]
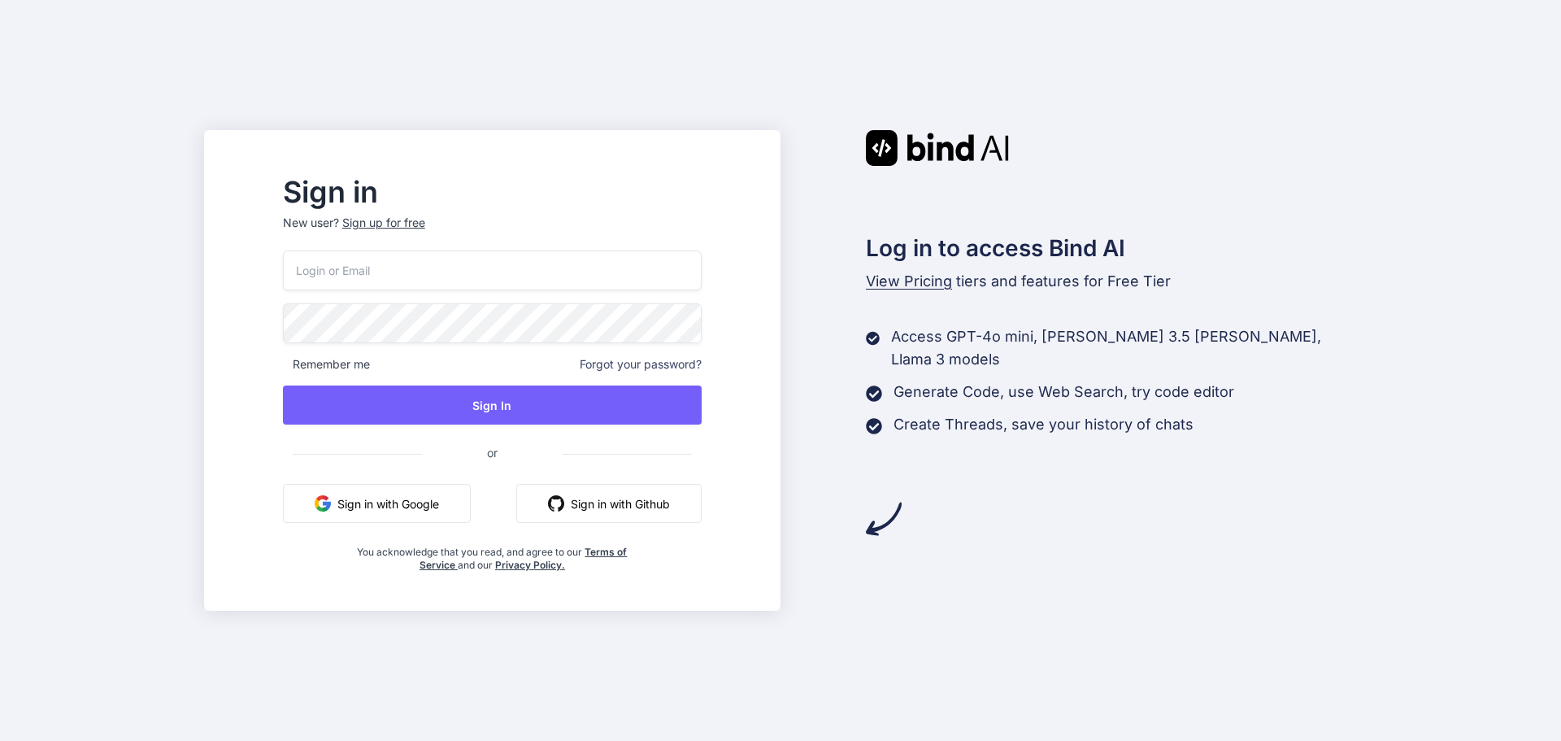
click at [566, 276] on input "email" at bounding box center [492, 270] width 419 height 40
type input "prutreratellou-9496@yopmail.com"
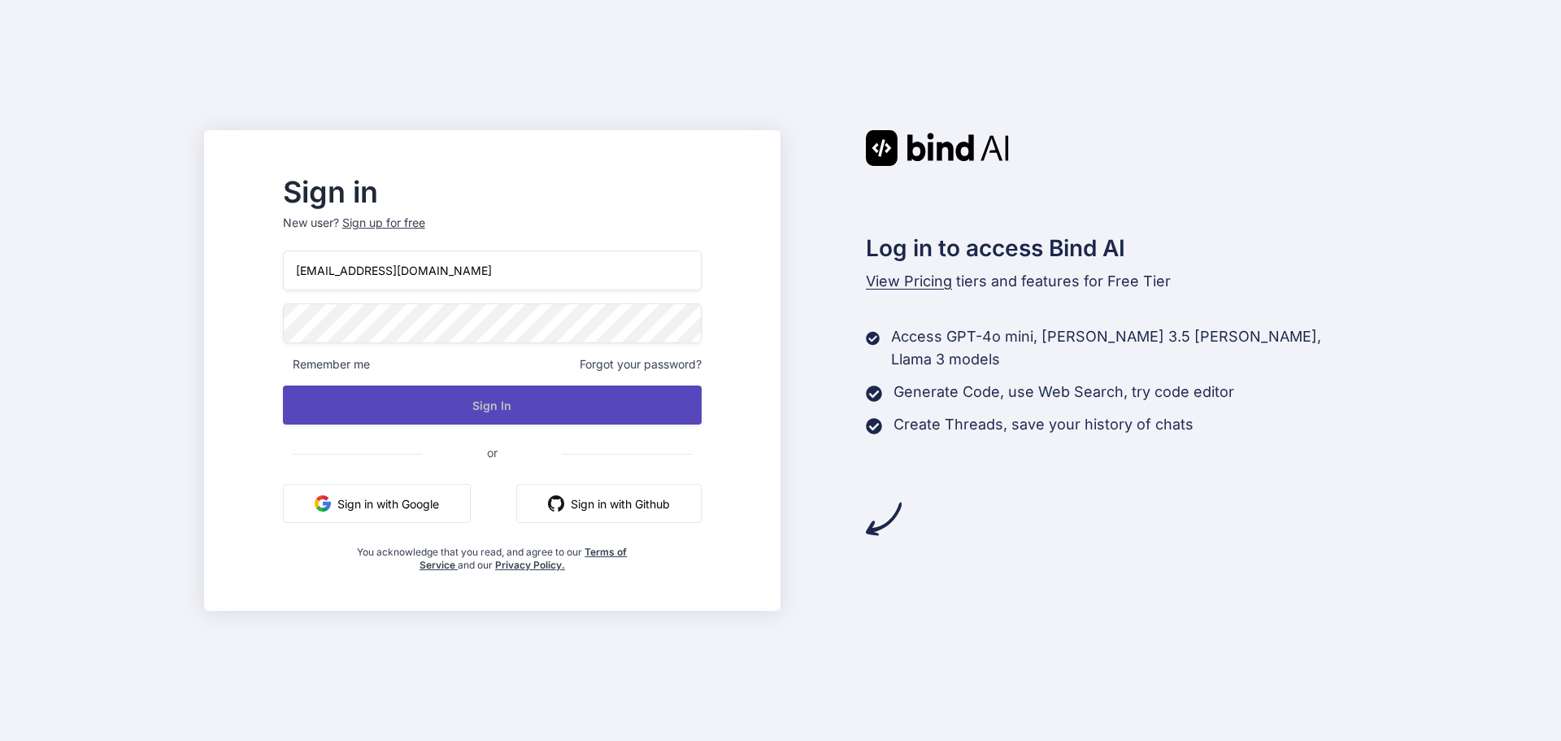
click at [509, 398] on button "Sign In" at bounding box center [492, 404] width 419 height 39
click at [506, 410] on button "Sign In" at bounding box center [492, 404] width 419 height 39
